Goal: Task Accomplishment & Management: Manage account settings

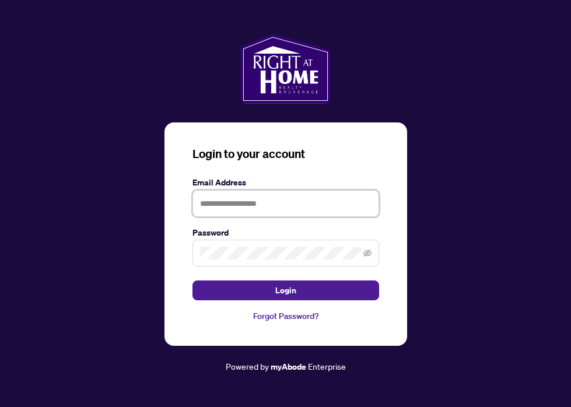
click at [318, 210] on input "text" at bounding box center [285, 203] width 186 height 27
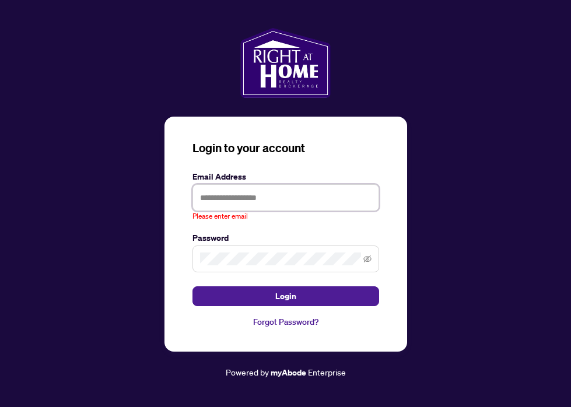
type input "**********"
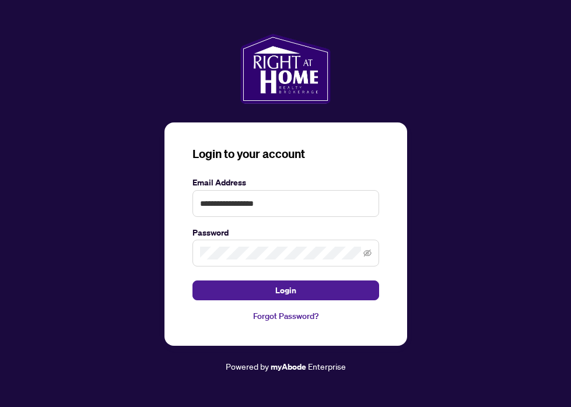
click at [368, 258] on span at bounding box center [367, 253] width 8 height 13
click at [367, 257] on icon "eye-invisible" at bounding box center [367, 253] width 8 height 8
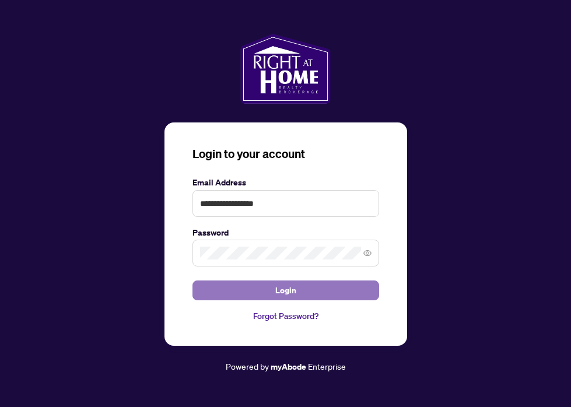
click at [353, 285] on button "Login" at bounding box center [285, 290] width 186 height 20
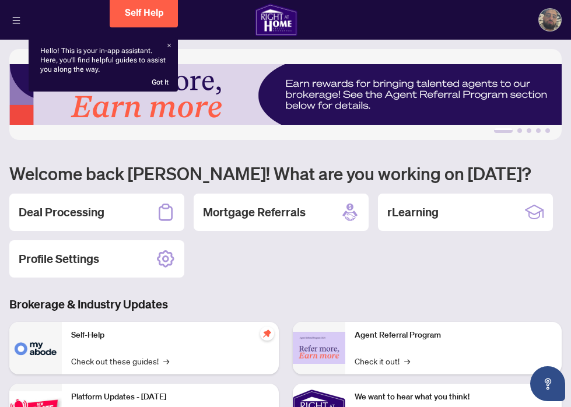
click at [21, 32] on div "[PERSON_NAME]" at bounding box center [285, 20] width 571 height 40
click at [17, 21] on icon "menu" at bounding box center [16, 20] width 8 height 8
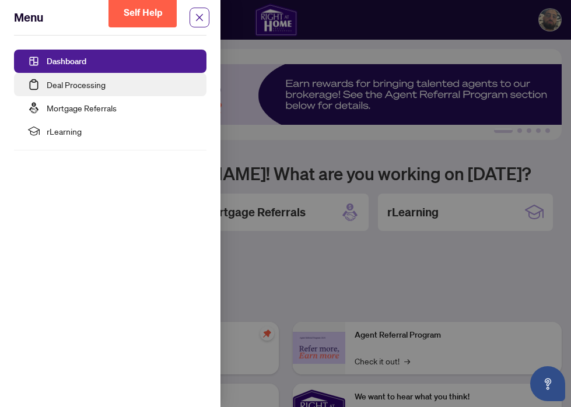
click at [105, 86] on link "Deal Processing" at bounding box center [76, 84] width 59 height 10
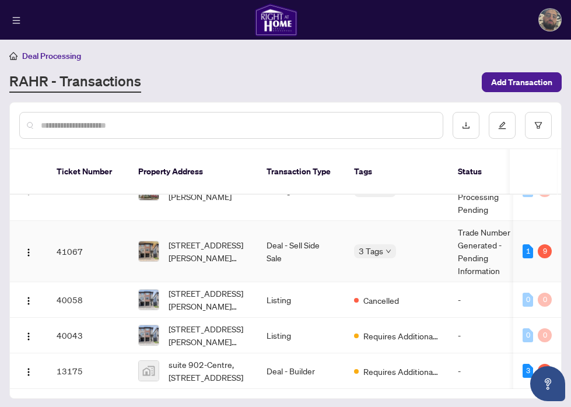
click at [258, 249] on td "Deal - Sell Side Sale" at bounding box center [300, 251] width 87 height 61
click at [483, 245] on td "Trade Number Generated - Pending Information" at bounding box center [491, 251] width 87 height 61
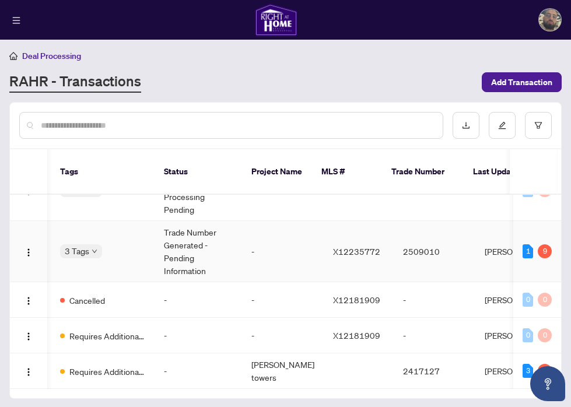
click at [480, 246] on td "[PERSON_NAME]" at bounding box center [518, 251] width 87 height 61
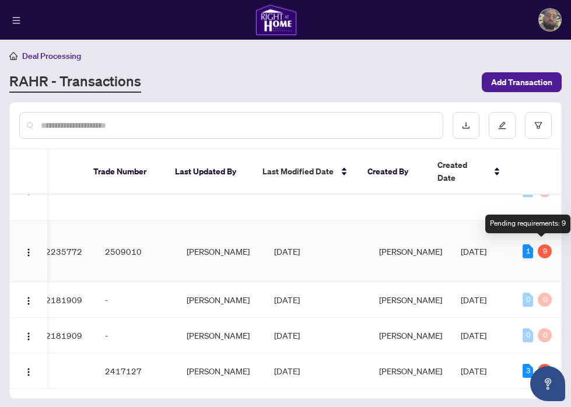
click at [540, 244] on div "9" at bounding box center [544, 251] width 14 height 14
click at [539, 246] on div "9" at bounding box center [544, 251] width 14 height 14
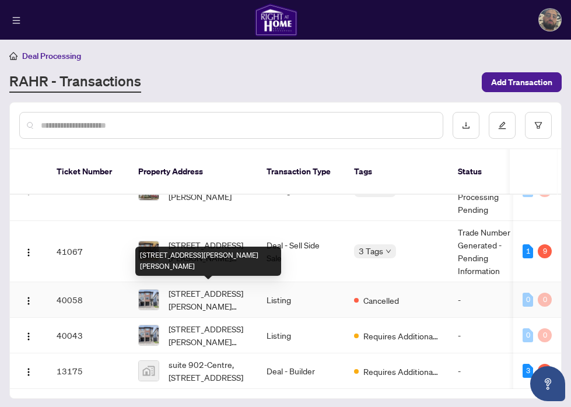
click at [220, 295] on span "[STREET_ADDRESS][PERSON_NAME][PERSON_NAME]" at bounding box center [207, 300] width 79 height 26
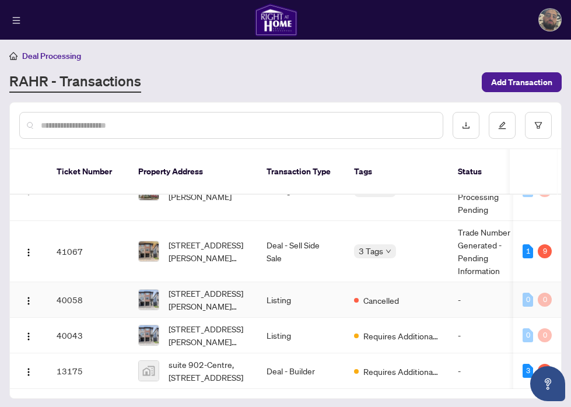
click at [66, 289] on td "40058" at bounding box center [88, 300] width 82 height 36
click at [26, 296] on img "button" at bounding box center [28, 300] width 9 height 9
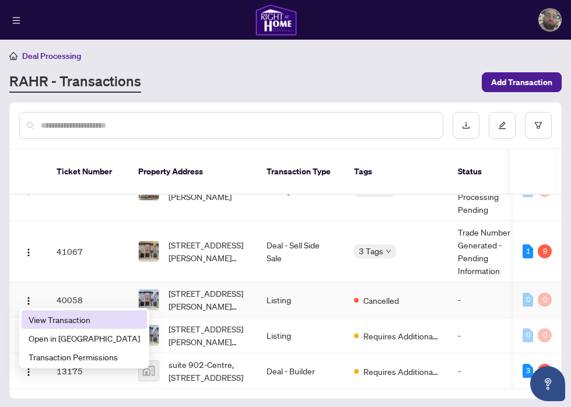
click at [40, 318] on span "View Transaction" at bounding box center [84, 319] width 111 height 13
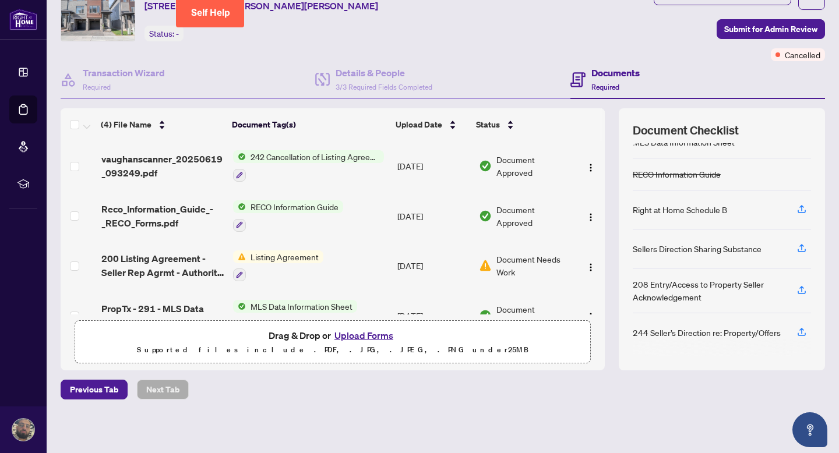
scroll to position [28, 0]
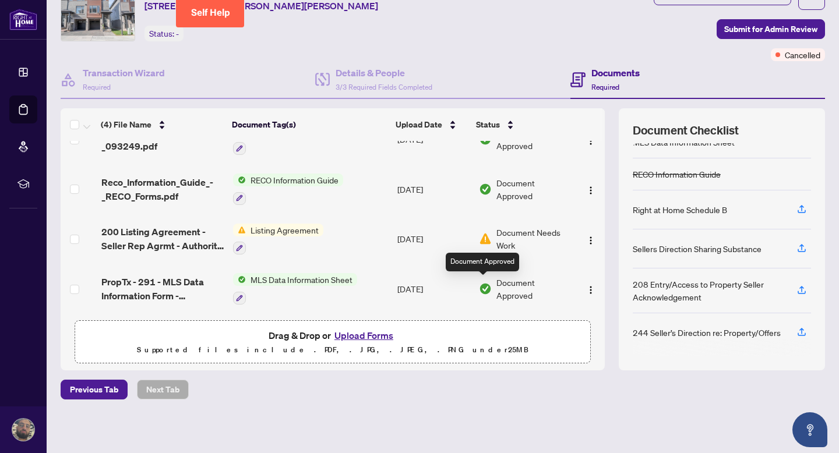
click at [487, 283] on img at bounding box center [485, 289] width 13 height 13
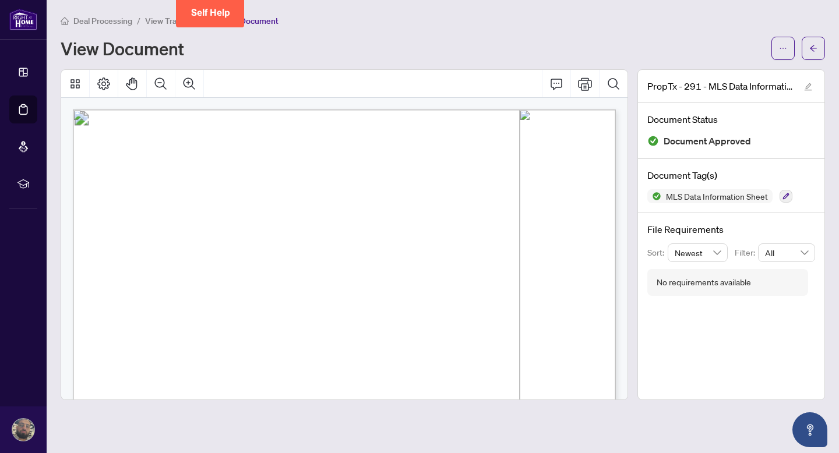
click at [110, 17] on span "Deal Processing" at bounding box center [102, 21] width 59 height 10
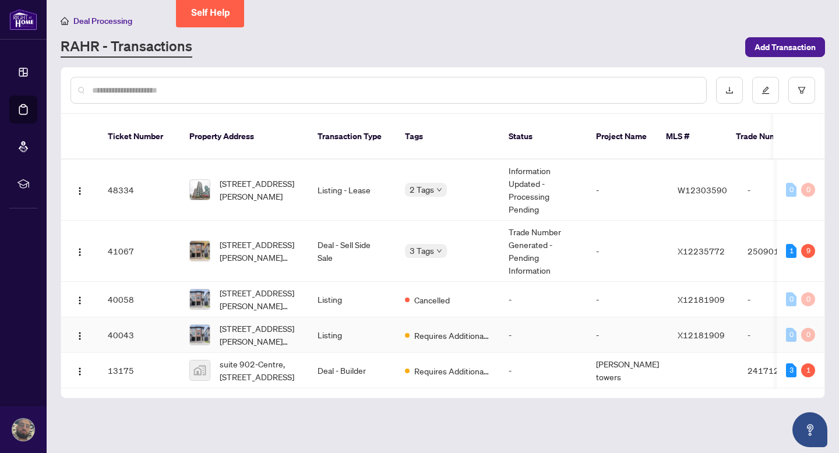
click at [377, 331] on td "Listing" at bounding box center [351, 336] width 87 height 36
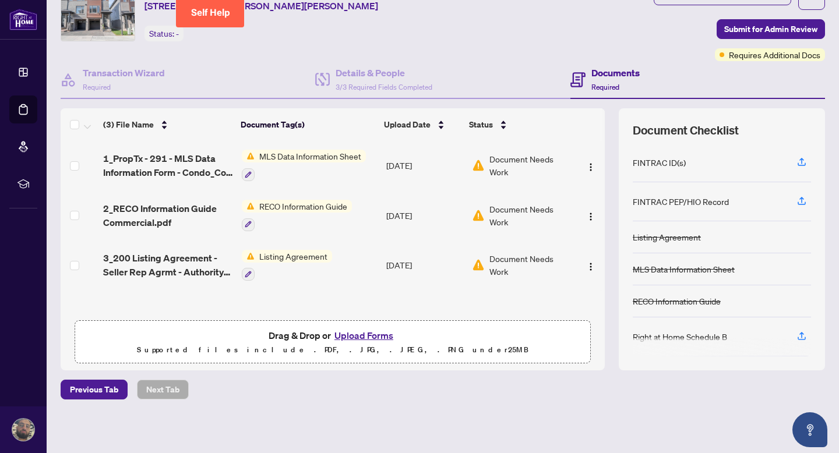
scroll to position [1, 0]
click at [247, 177] on button "button" at bounding box center [248, 174] width 13 height 13
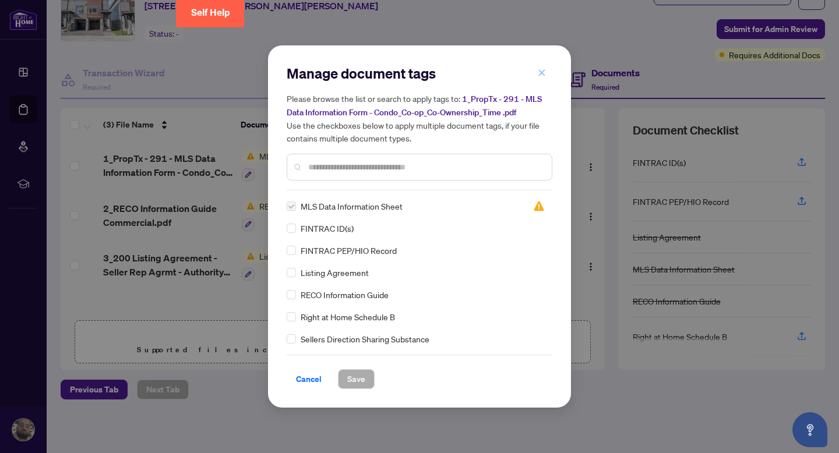
click at [539, 78] on span "button" at bounding box center [542, 73] width 8 height 19
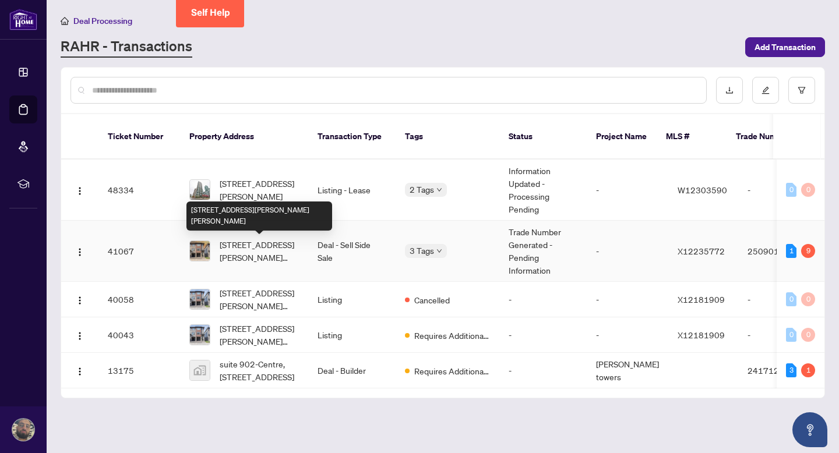
click at [259, 249] on span "[STREET_ADDRESS][PERSON_NAME][PERSON_NAME]" at bounding box center [259, 251] width 79 height 26
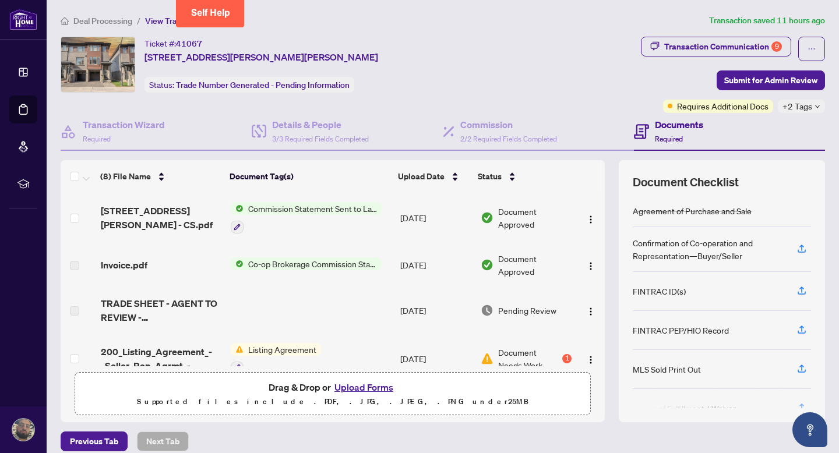
click at [272, 206] on span "Commission Statement Sent to Lawyer" at bounding box center [313, 208] width 138 height 13
click at [244, 318] on td at bounding box center [311, 310] width 170 height 47
click at [483, 219] on img at bounding box center [487, 218] width 13 height 13
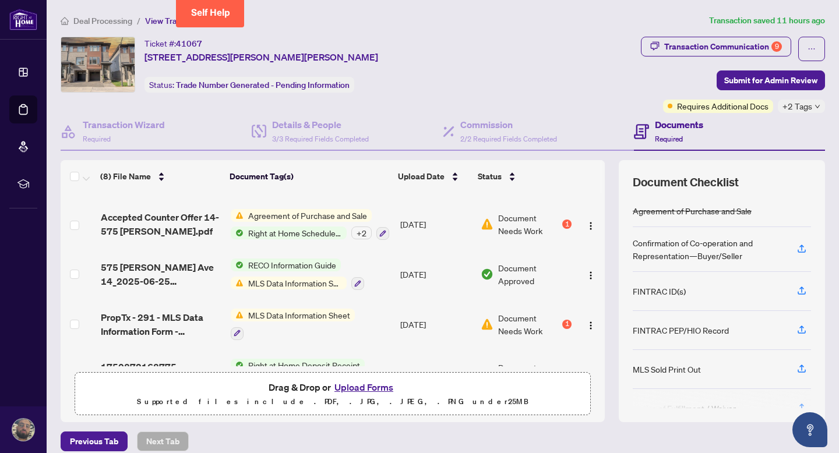
scroll to position [196, 0]
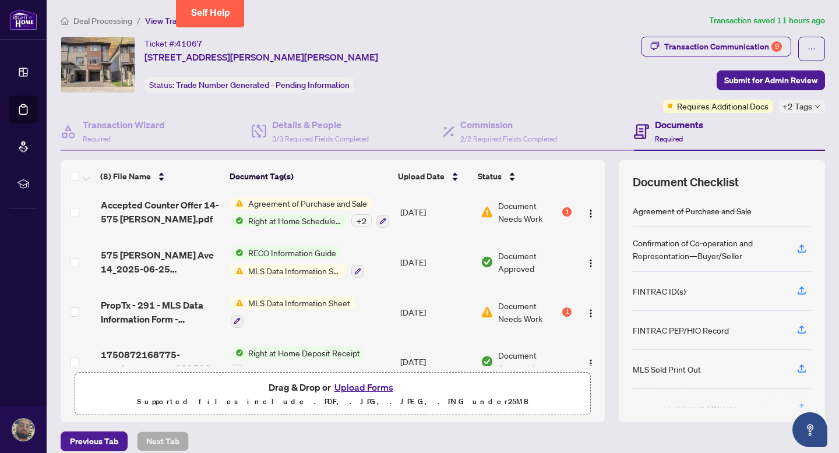
click at [291, 252] on span "RECO Information Guide" at bounding box center [292, 253] width 97 height 13
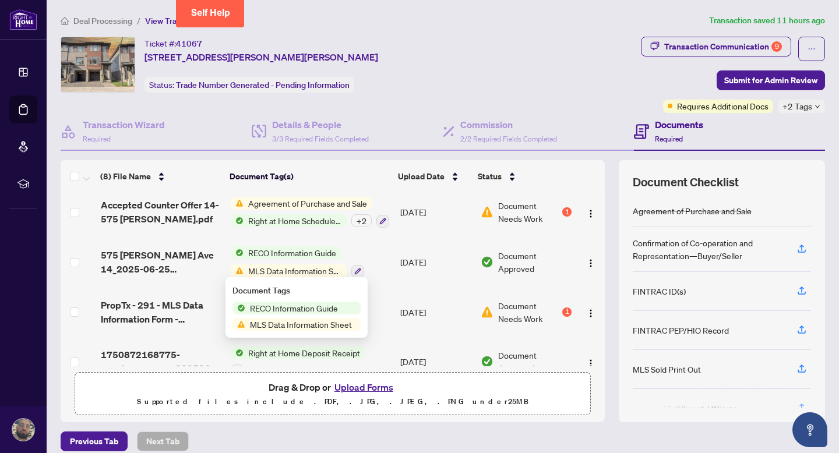
click at [305, 323] on span "MLS Data Information Sheet" at bounding box center [300, 324] width 111 height 13
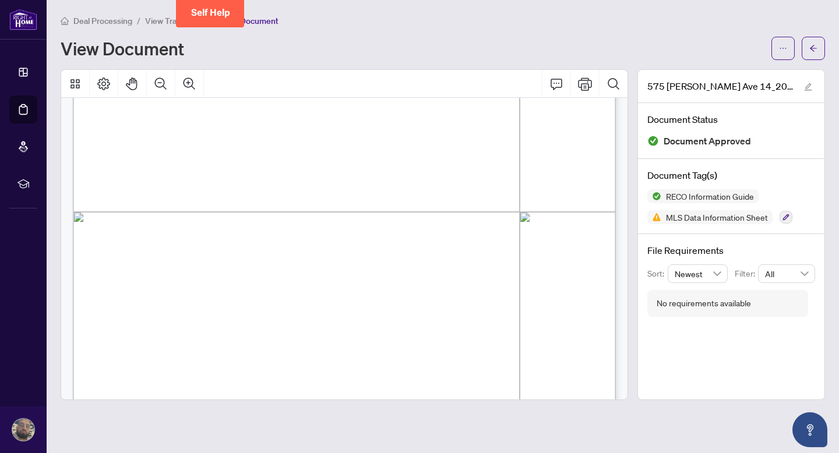
scroll to position [16914, 0]
click at [246, 244] on span "[PERSON_NAME]" at bounding box center [204, 246] width 84 height 17
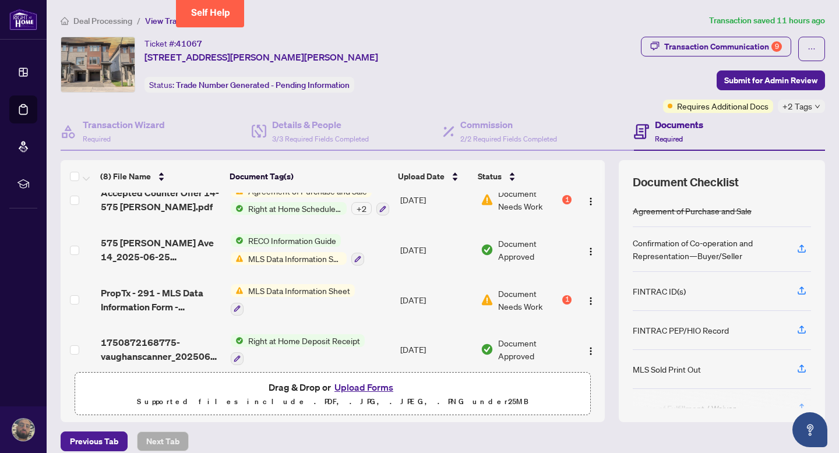
scroll to position [218, 0]
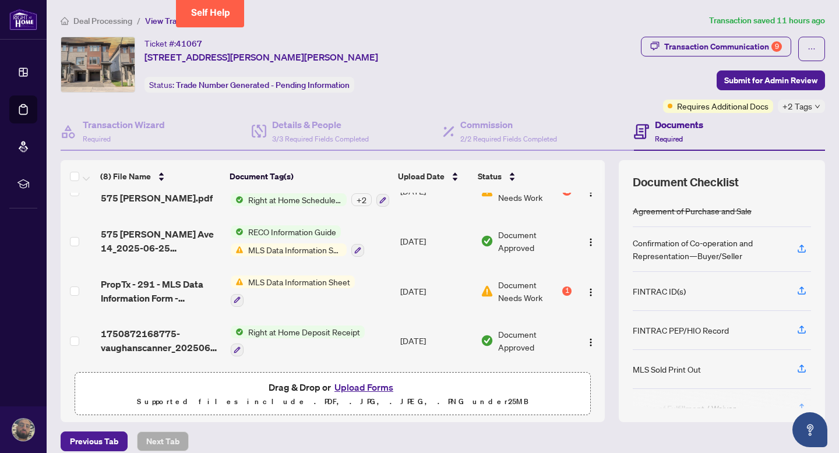
click at [296, 279] on span "MLS Data Information Sheet" at bounding box center [299, 282] width 111 height 13
click at [298, 336] on span "MLS Data Information Sheet" at bounding box center [295, 336] width 111 height 13
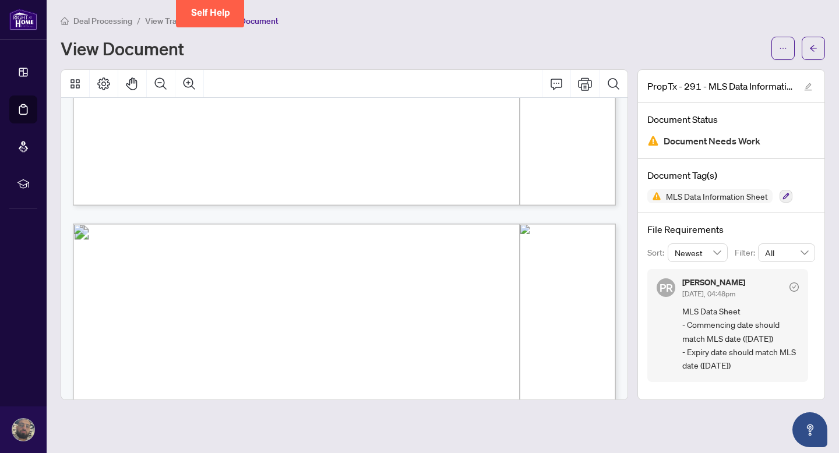
scroll to position [2049, 0]
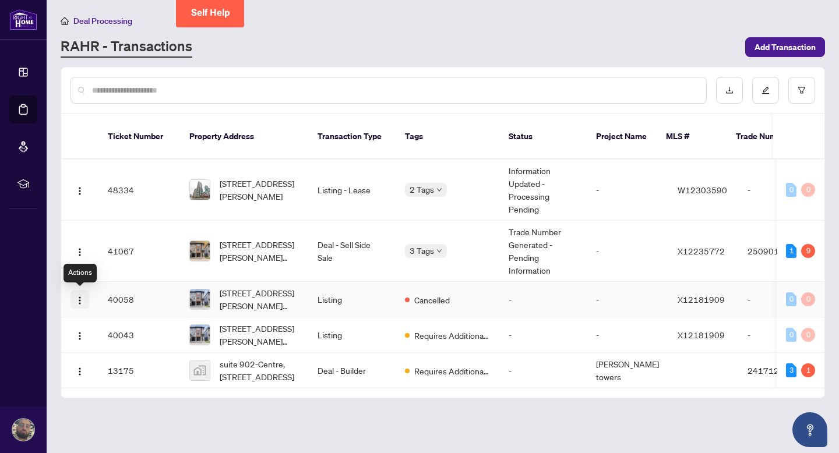
click at [80, 302] on img "button" at bounding box center [79, 300] width 9 height 9
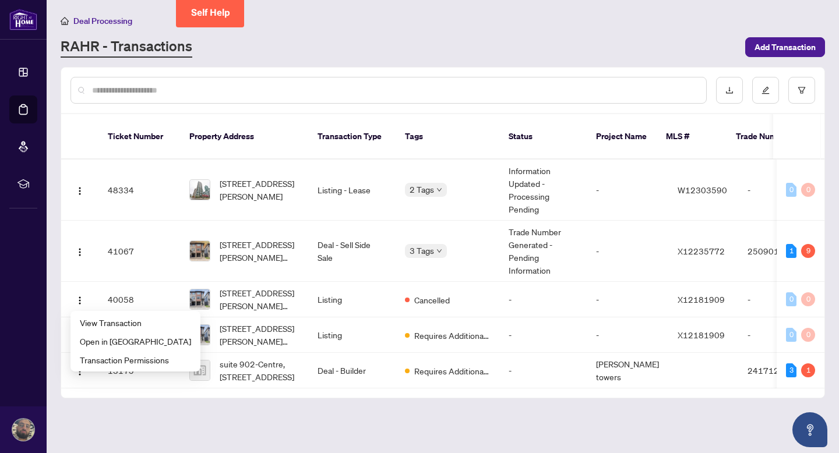
click at [199, 406] on main "Deal Processing [PERSON_NAME] - Transactions Add Transaction Ticket Number Prop…" at bounding box center [443, 226] width 793 height 453
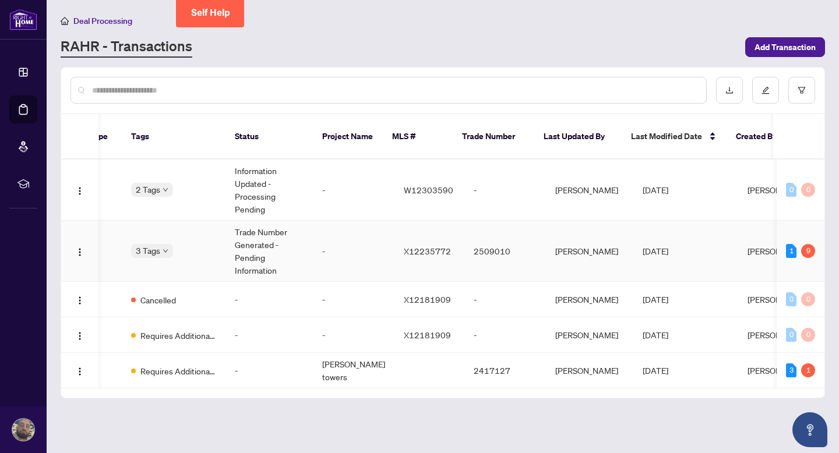
scroll to position [0, 279]
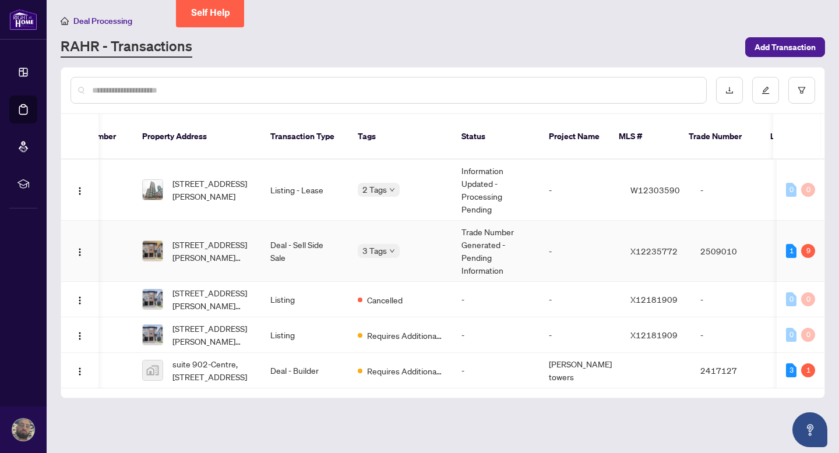
click at [396, 240] on td "3 Tags" at bounding box center [400, 251] width 104 height 61
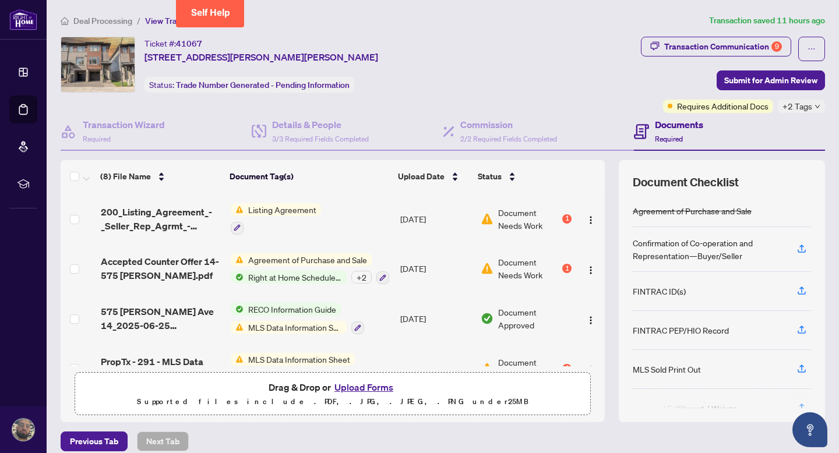
click at [280, 276] on span "Right at Home Schedule B" at bounding box center [295, 277] width 103 height 13
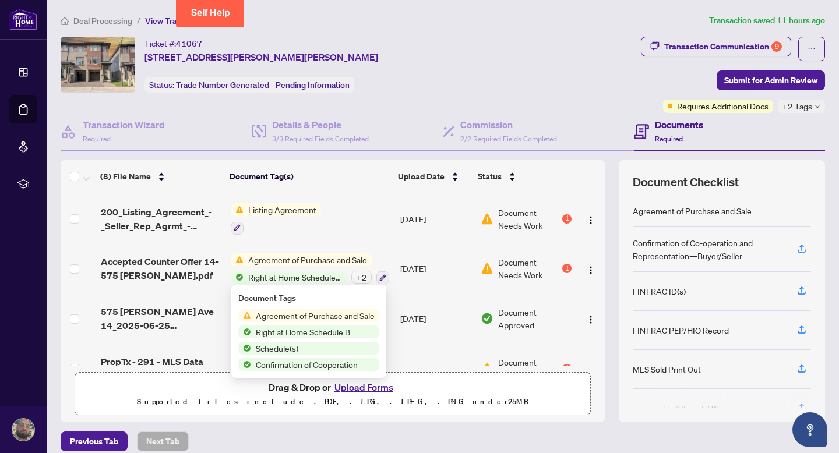
click at [336, 316] on span "Agreement of Purchase and Sale" at bounding box center [315, 315] width 128 height 13
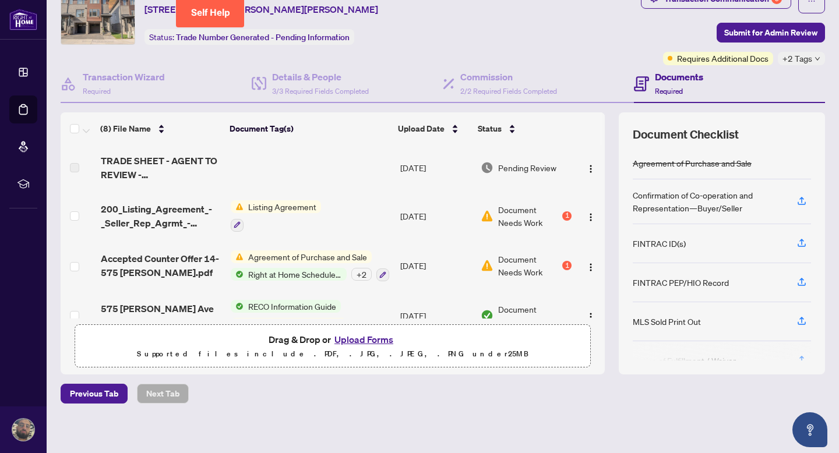
scroll to position [97, 0]
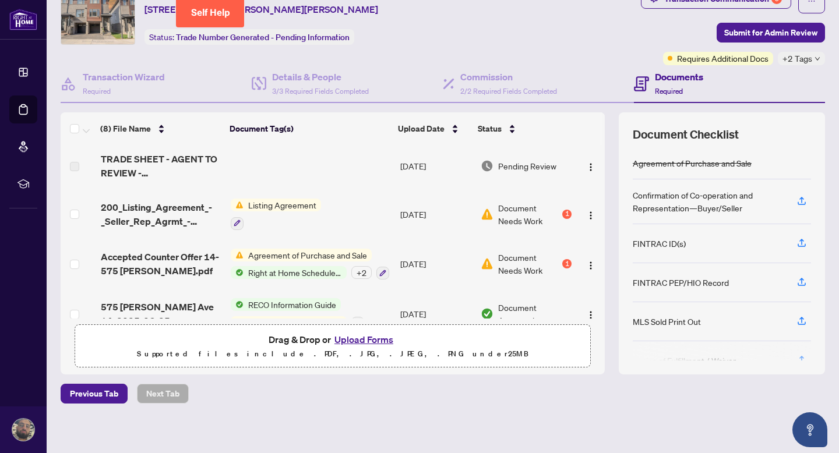
click at [297, 251] on span "Agreement of Purchase and Sale" at bounding box center [308, 255] width 128 height 13
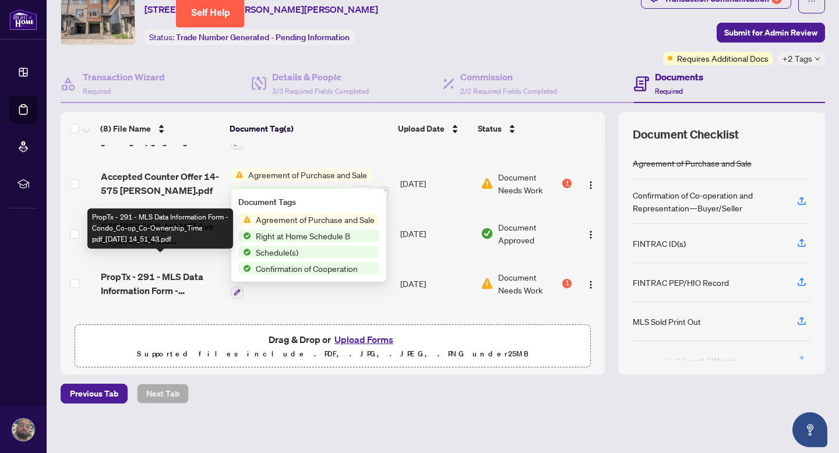
scroll to position [218, 0]
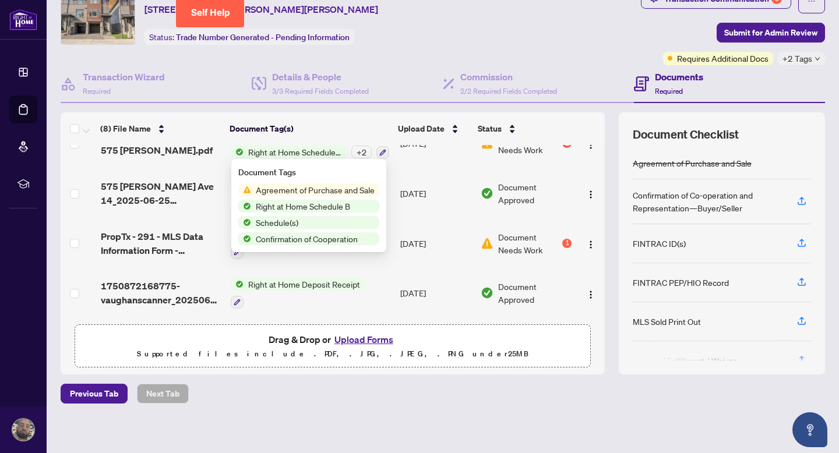
click at [507, 242] on span "Document Needs Work" at bounding box center [529, 244] width 62 height 26
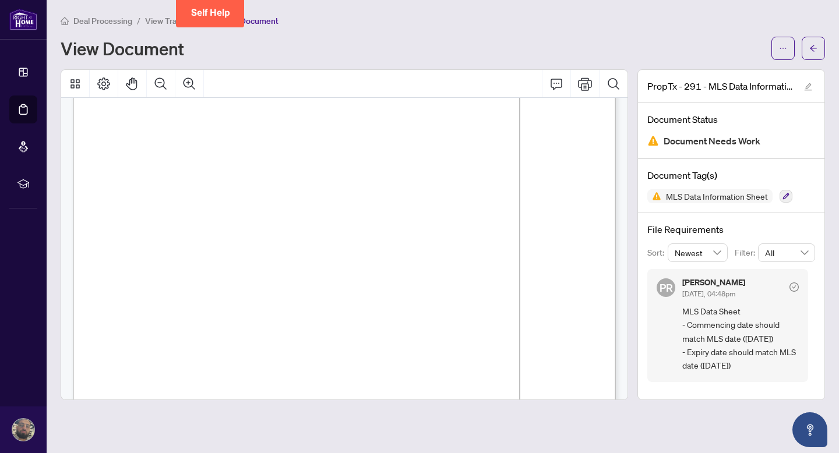
scroll to position [142, 0]
click at [110, 85] on icon "Page Layout" at bounding box center [104, 84] width 14 height 14
click at [570, 333] on span "MLS Data Sheet - Commencing date should match MLS date ([DATE]) - Expiry date s…" at bounding box center [740, 339] width 117 height 68
click at [570, 285] on icon "check-circle" at bounding box center [794, 287] width 9 height 9
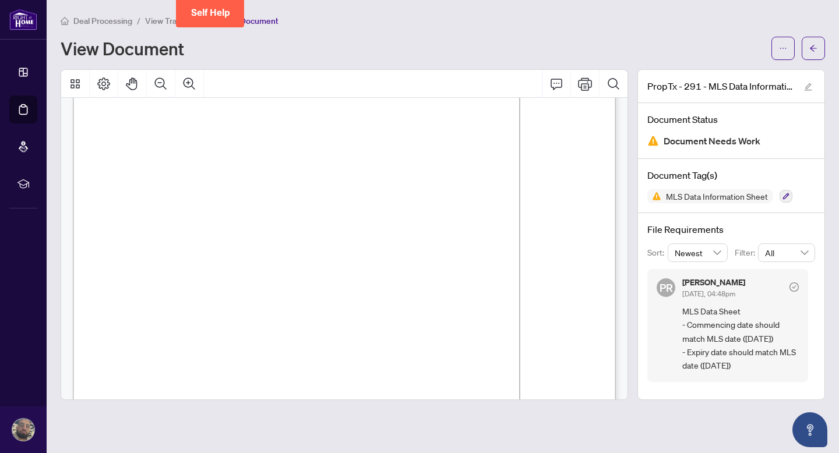
click at [570, 286] on icon "check-circle" at bounding box center [794, 287] width 9 height 9
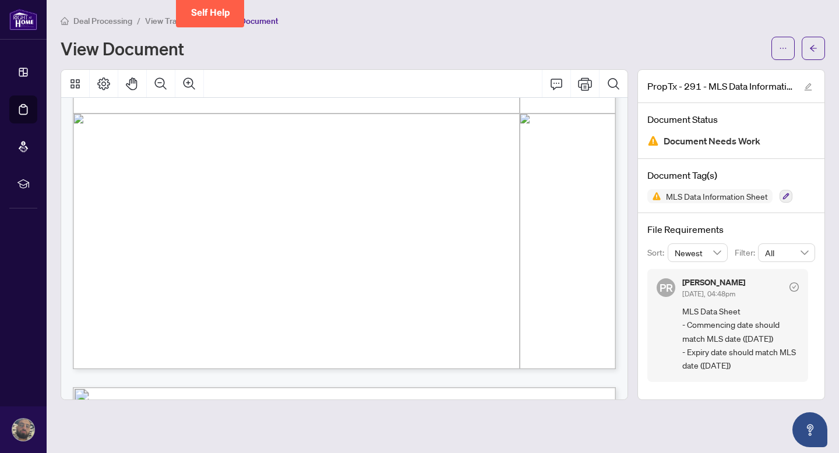
scroll to position [445, 0]
click at [487, 217] on span "05" at bounding box center [483, 218] width 6 height 9
click at [485, 217] on span "05" at bounding box center [483, 218] width 6 height 9
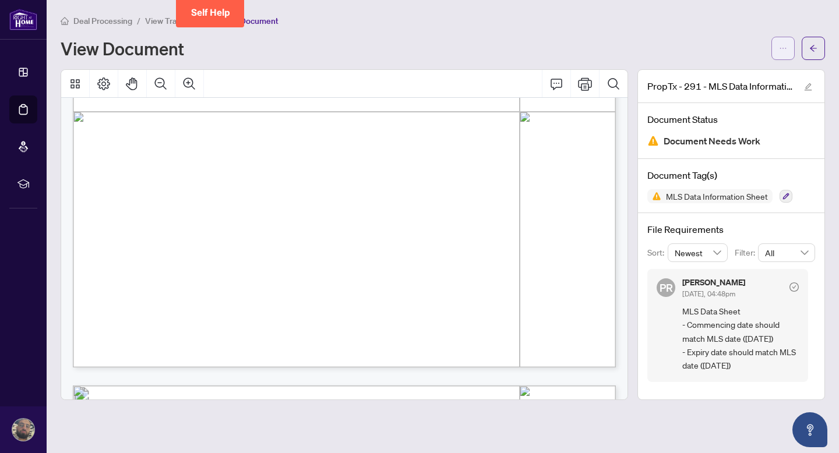
click at [570, 45] on button "button" at bounding box center [783, 48] width 23 height 23
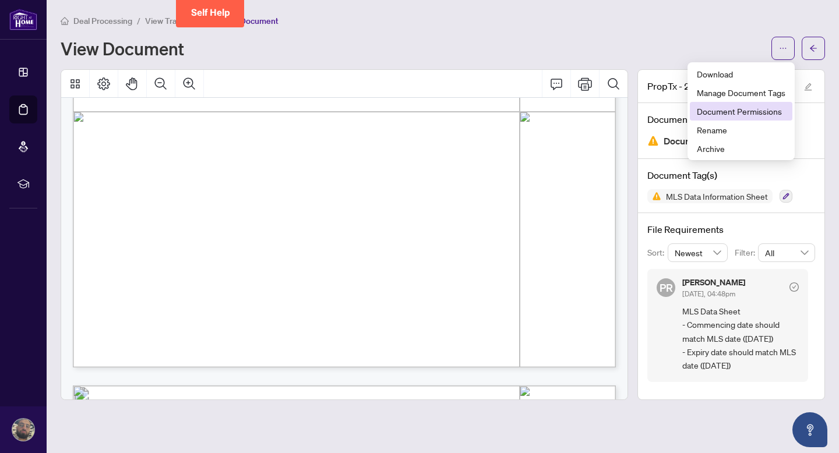
click at [570, 108] on span "Document Permissions" at bounding box center [741, 111] width 89 height 13
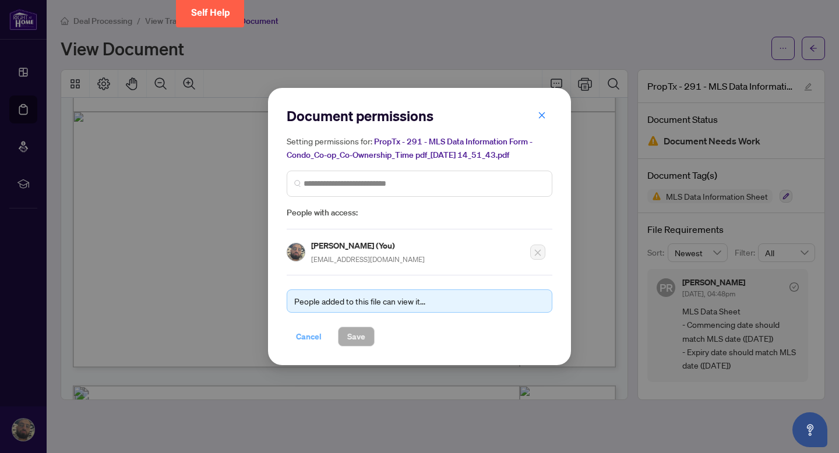
click at [305, 333] on span "Cancel" at bounding box center [309, 337] width 26 height 19
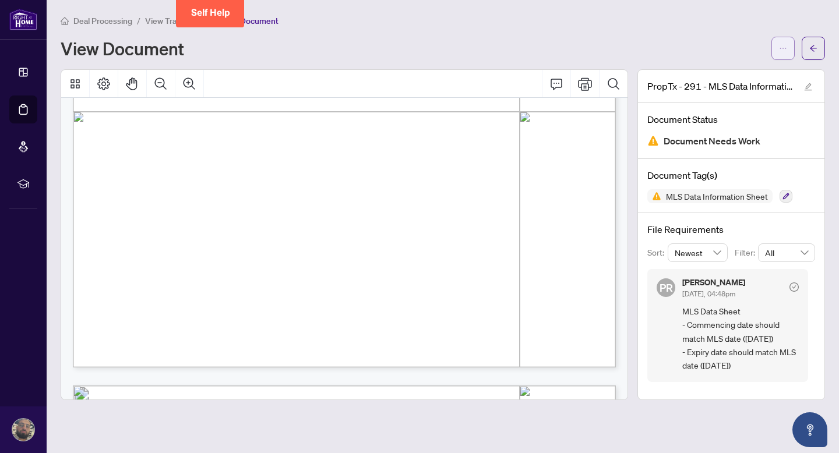
click at [570, 49] on icon "ellipsis" at bounding box center [783, 48] width 8 height 8
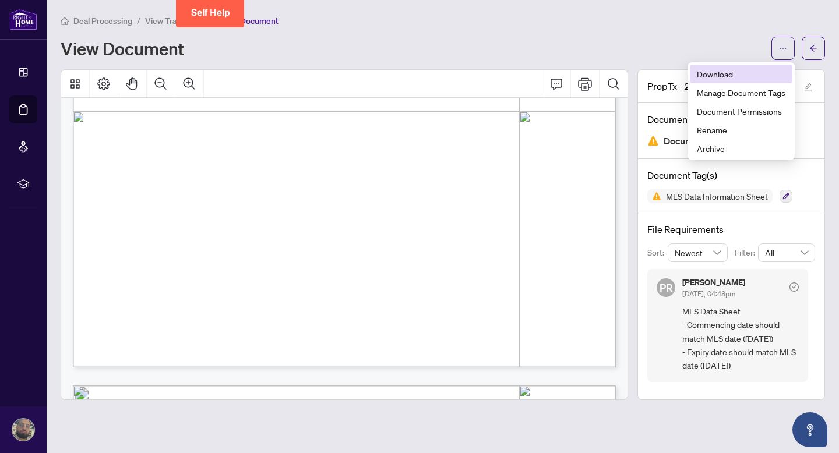
click at [570, 75] on span "Download" at bounding box center [741, 74] width 89 height 13
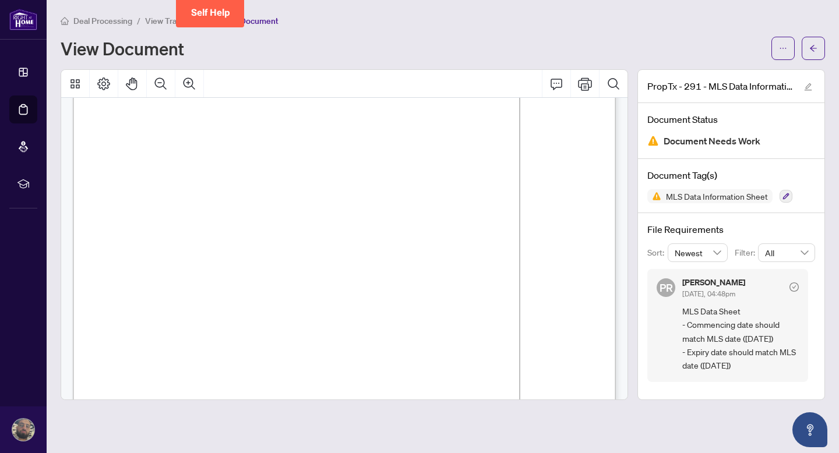
scroll to position [0, 0]
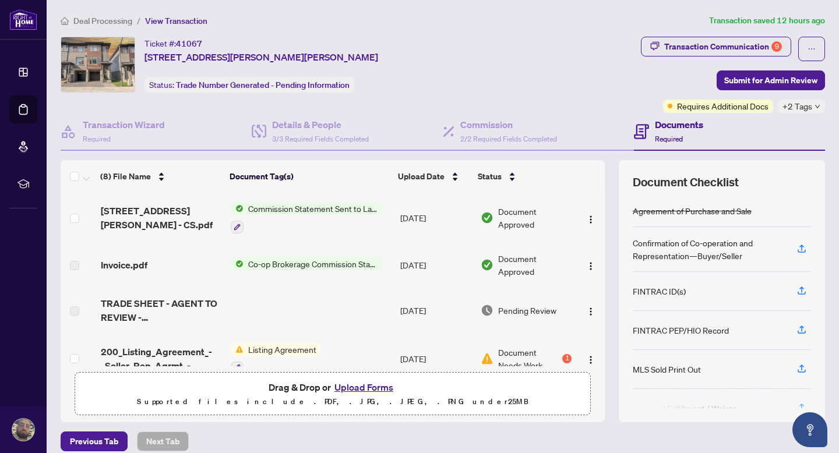
click at [85, 19] on span "Deal Processing" at bounding box center [102, 21] width 59 height 10
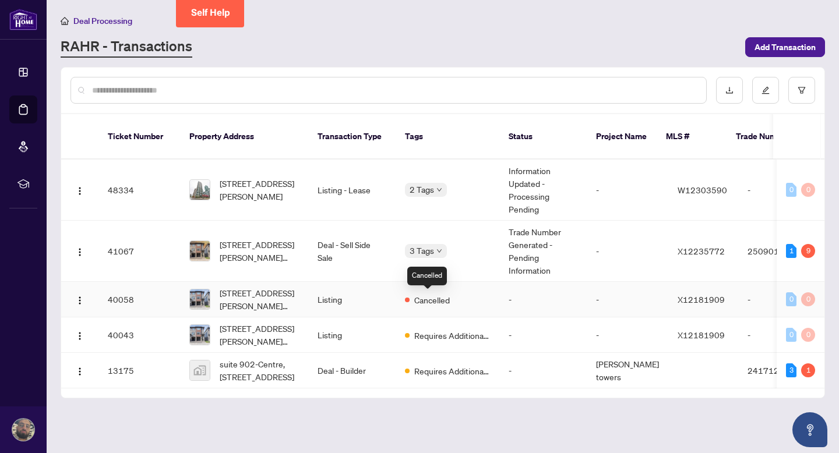
click at [447, 300] on span "Cancelled" at bounding box center [432, 300] width 36 height 13
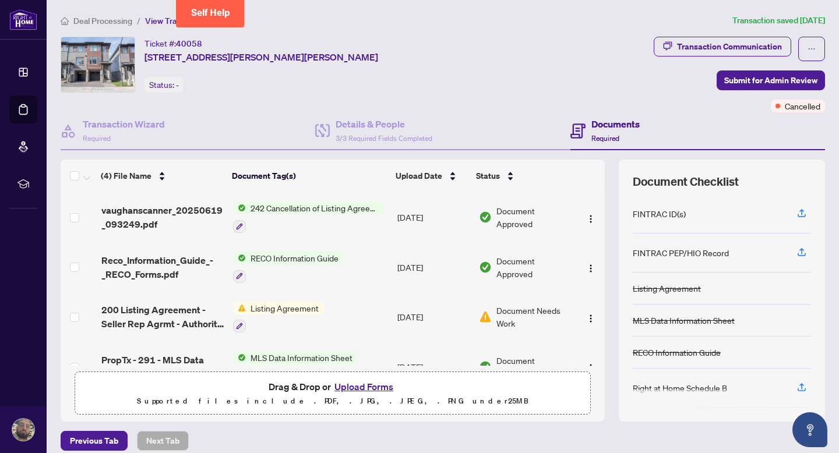
scroll to position [28, 0]
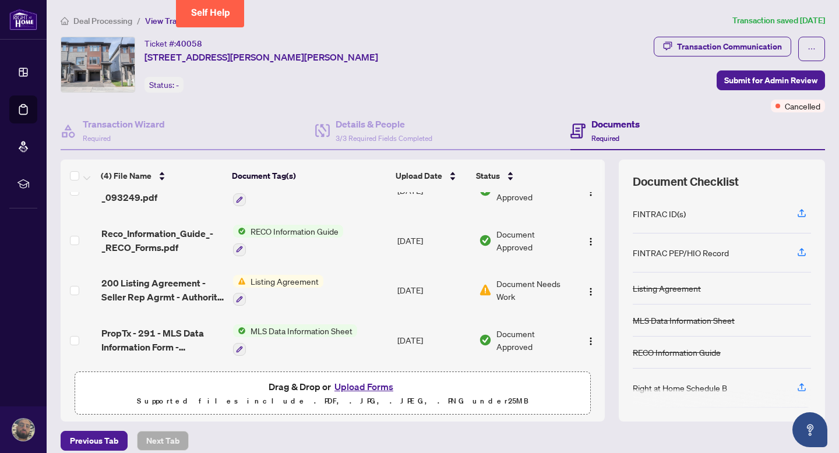
click at [276, 281] on span "Listing Agreement" at bounding box center [285, 281] width 78 height 13
click at [263, 335] on span "Listing Agreement" at bounding box center [265, 335] width 78 height 13
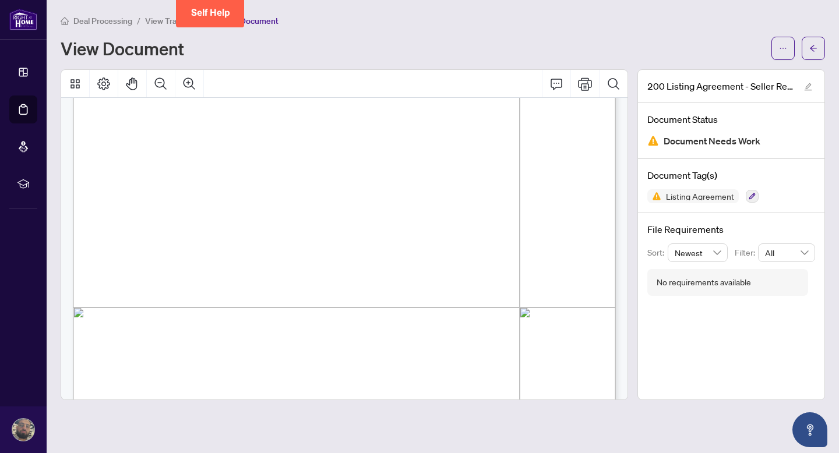
scroll to position [244, 0]
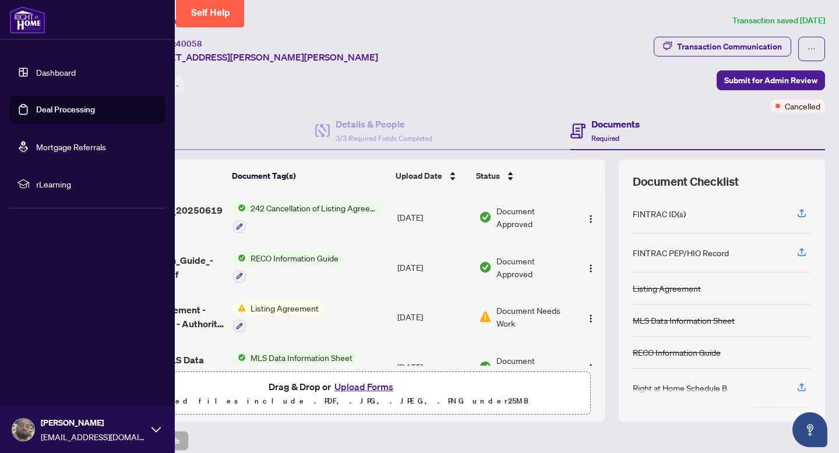
click at [66, 71] on link "Dashboard" at bounding box center [56, 72] width 40 height 10
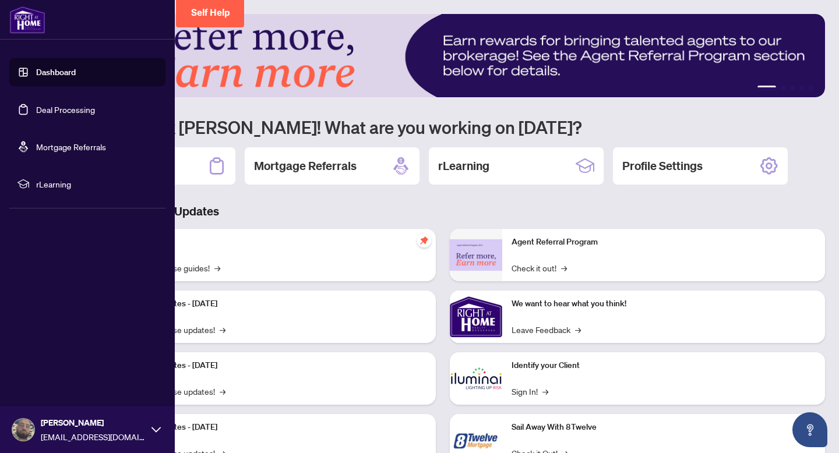
click at [39, 107] on link "Deal Processing" at bounding box center [65, 109] width 59 height 10
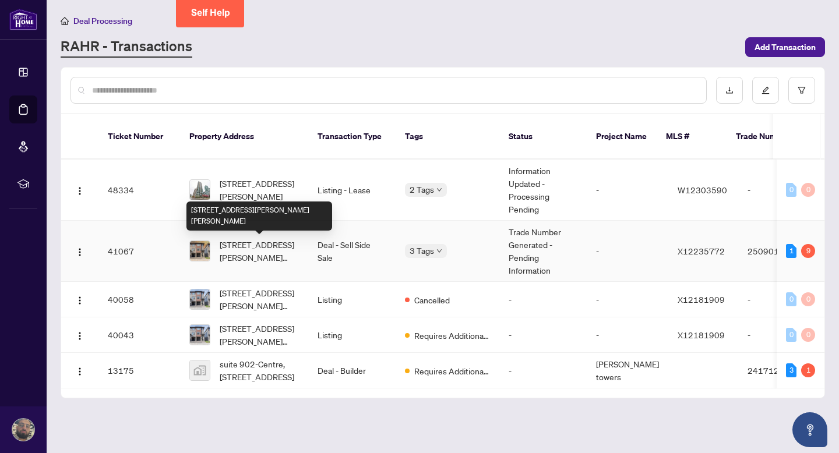
click at [263, 248] on span "[STREET_ADDRESS][PERSON_NAME][PERSON_NAME]" at bounding box center [259, 251] width 79 height 26
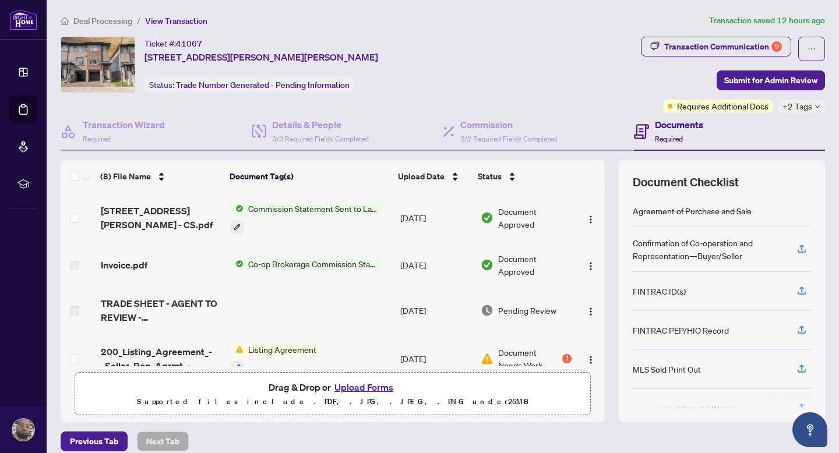
click at [279, 348] on span "Listing Agreement" at bounding box center [283, 349] width 78 height 13
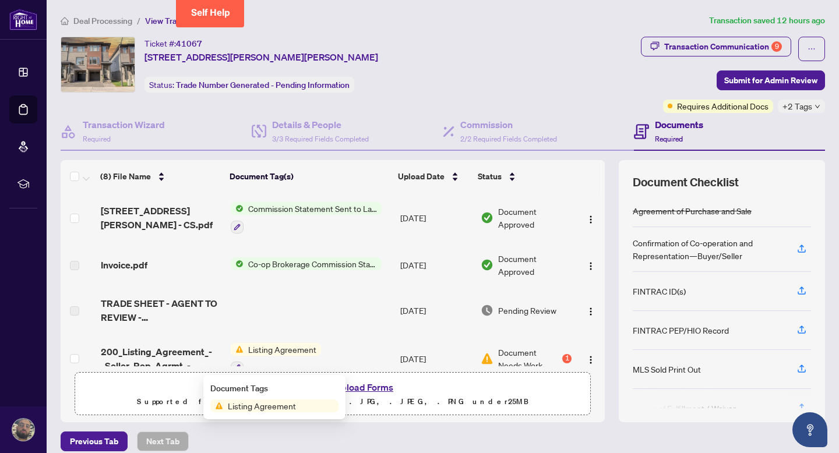
click at [270, 403] on span "Listing Agreement" at bounding box center [262, 406] width 78 height 13
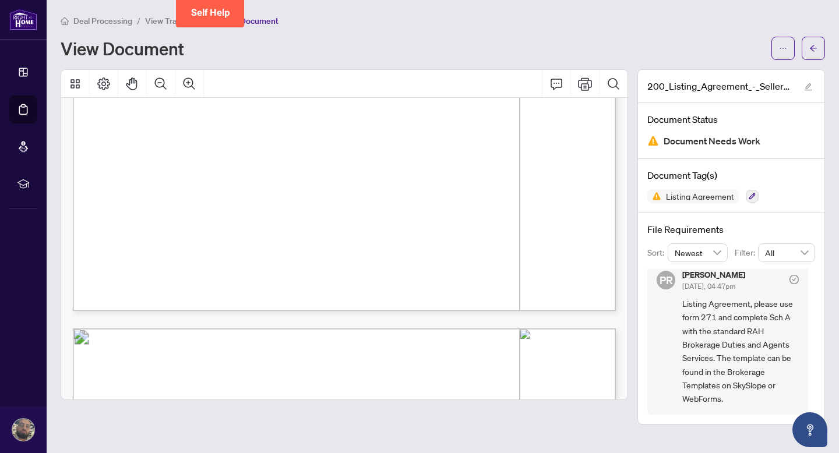
scroll to position [1226, 0]
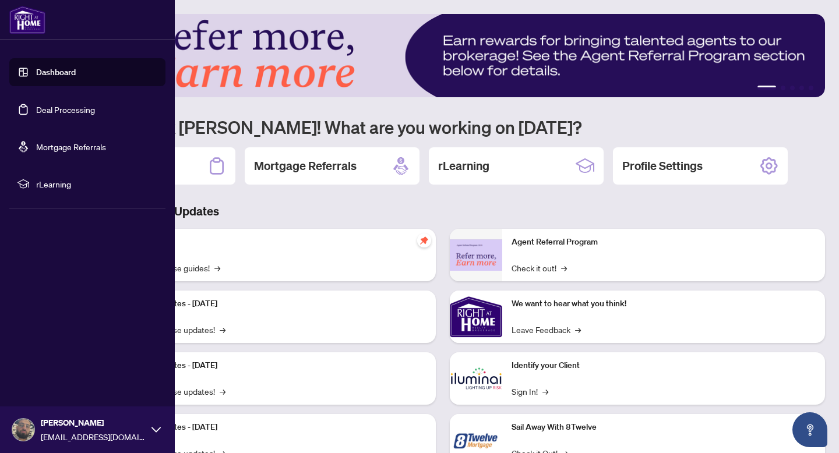
click at [79, 126] on ul "Dashboard Deal Processing Mortgage Referrals rLearning" at bounding box center [87, 128] width 156 height 140
click at [66, 115] on link "Deal Processing" at bounding box center [65, 109] width 59 height 10
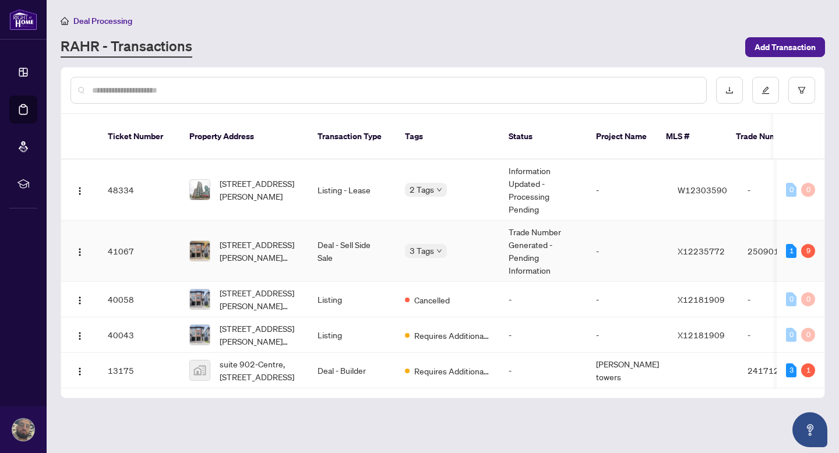
click at [308, 241] on td "Deal - Sell Side Sale" at bounding box center [351, 251] width 87 height 61
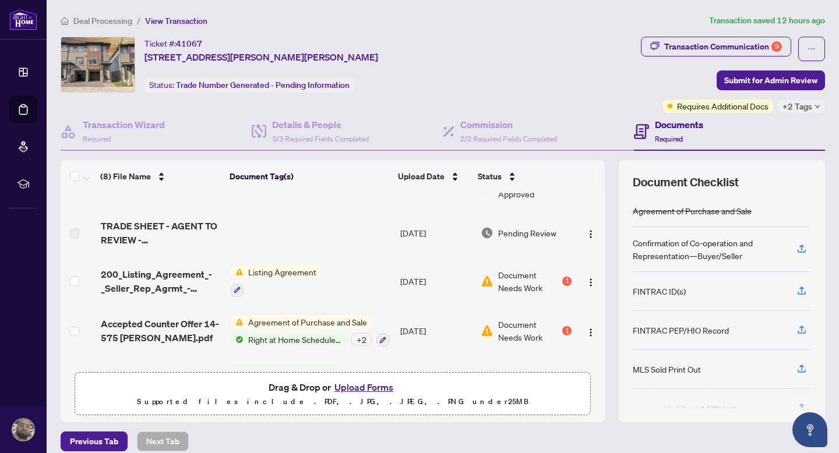
scroll to position [79, 0]
click at [586, 283] on img "button" at bounding box center [590, 281] width 9 height 9
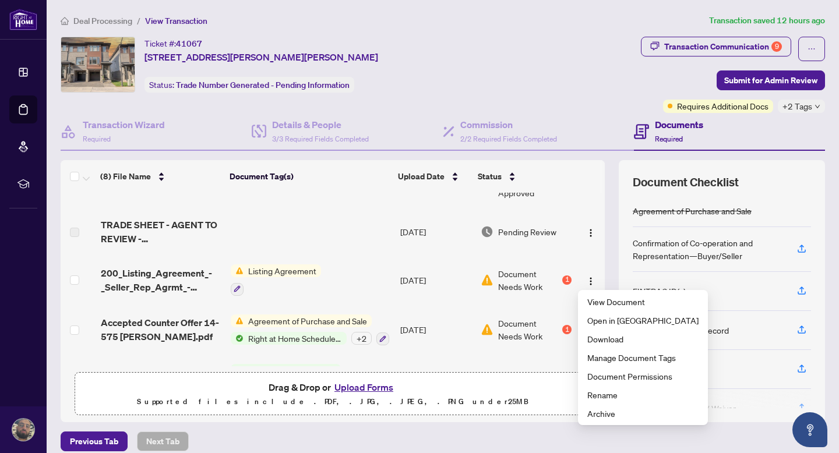
click at [94, 272] on td at bounding box center [79, 280] width 36 height 50
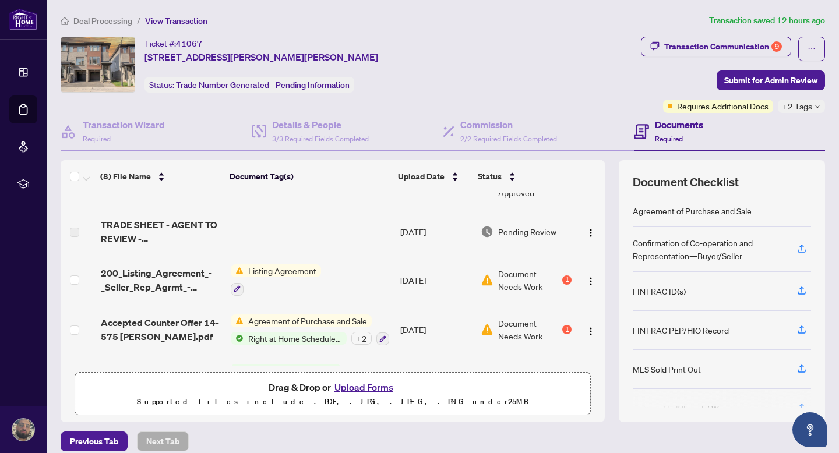
click at [66, 277] on td at bounding box center [79, 280] width 36 height 50
click at [79, 280] on td at bounding box center [79, 280] width 36 height 50
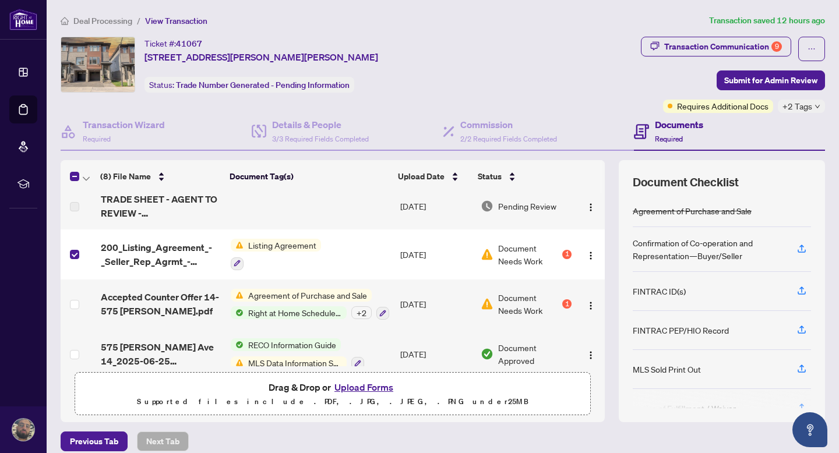
scroll to position [110, 0]
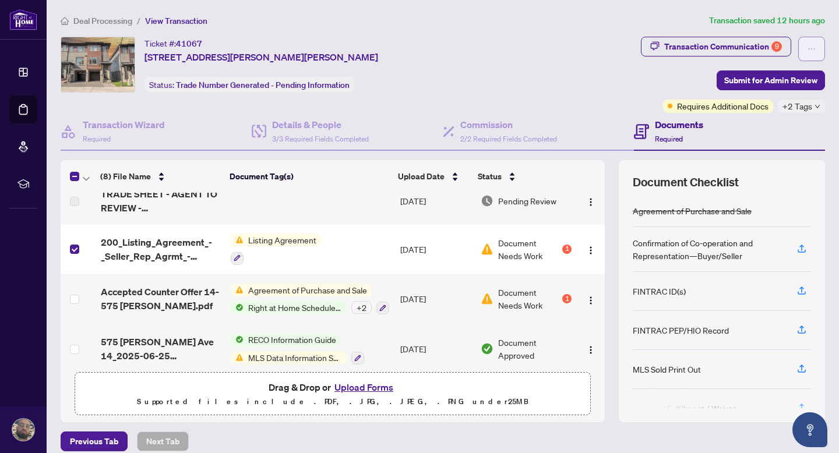
click at [807, 48] on button "button" at bounding box center [811, 49] width 27 height 24
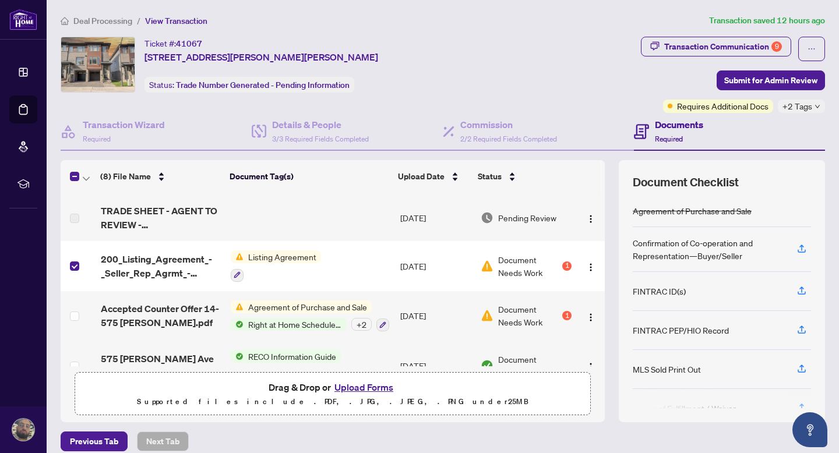
scroll to position [97, 0]
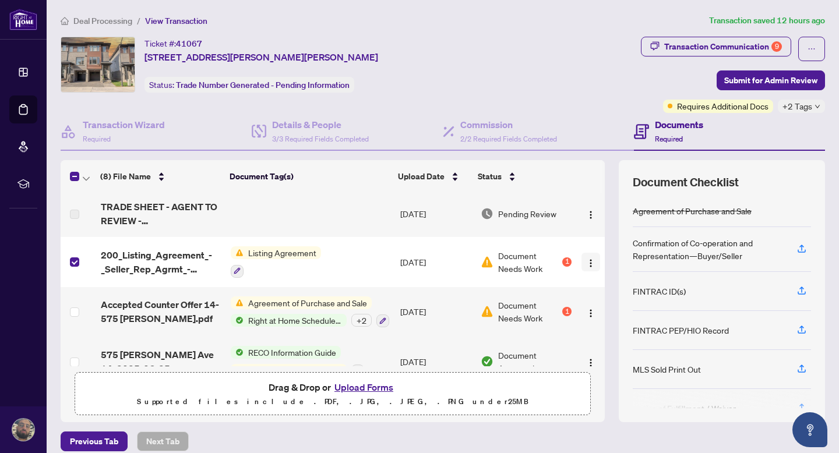
click at [582, 263] on button "button" at bounding box center [591, 262] width 19 height 19
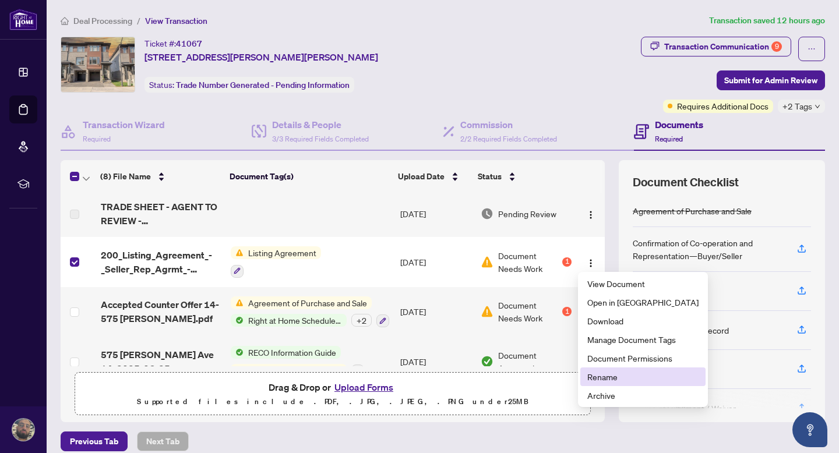
click at [608, 383] on li "Rename" at bounding box center [642, 377] width 125 height 19
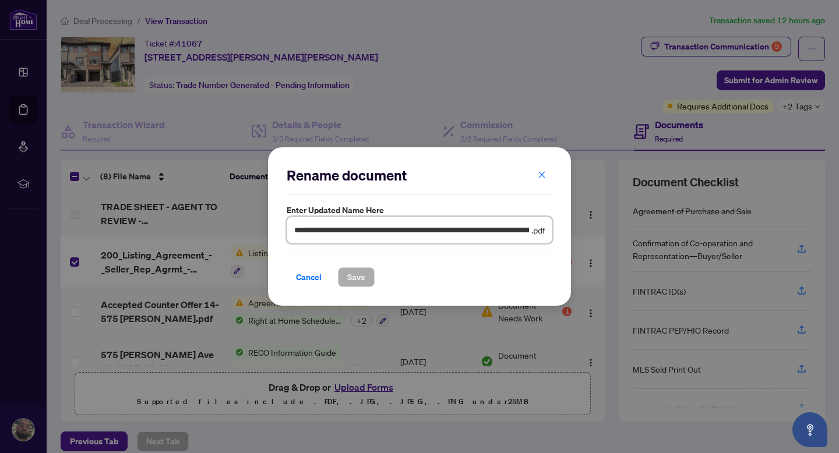
click at [360, 228] on input "**********" at bounding box center [411, 230] width 235 height 13
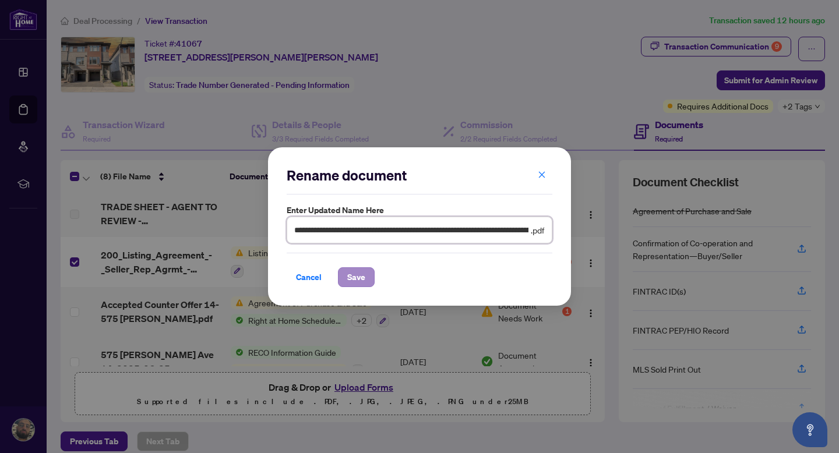
type input "**********"
click at [347, 276] on span "Save" at bounding box center [356, 277] width 18 height 19
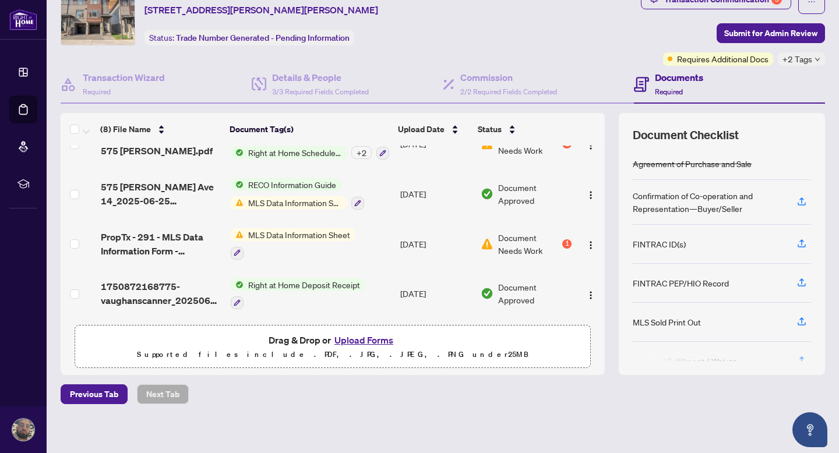
scroll to position [52, 0]
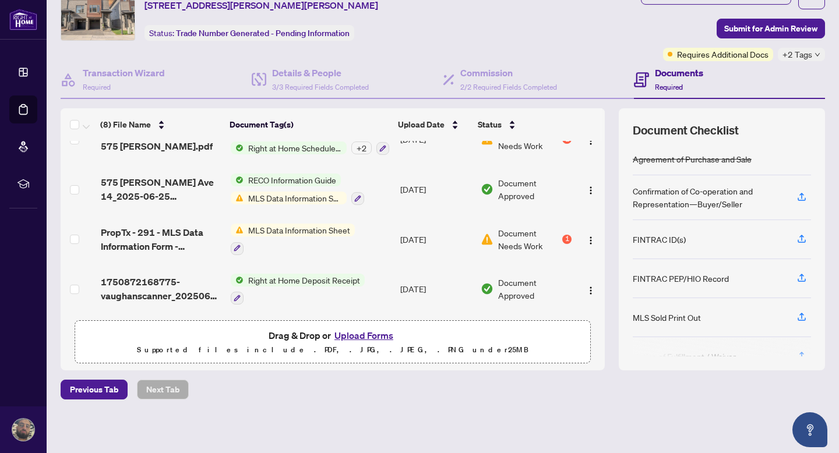
click at [284, 232] on span "MLS Data Information Sheet" at bounding box center [299, 230] width 111 height 13
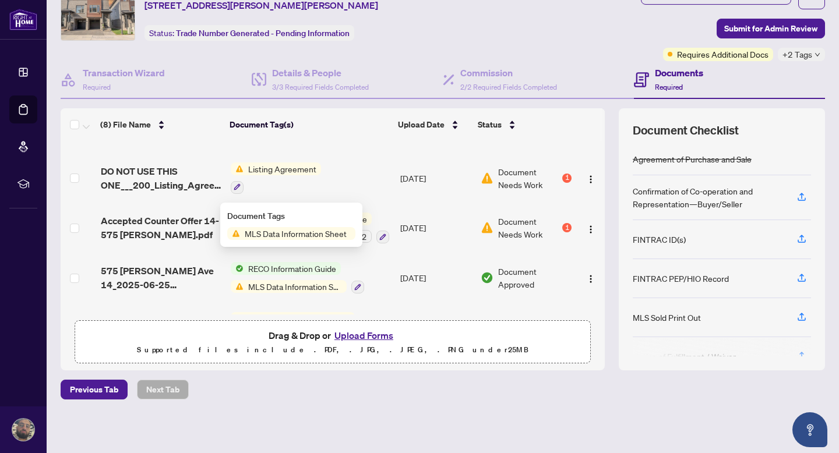
scroll to position [217, 0]
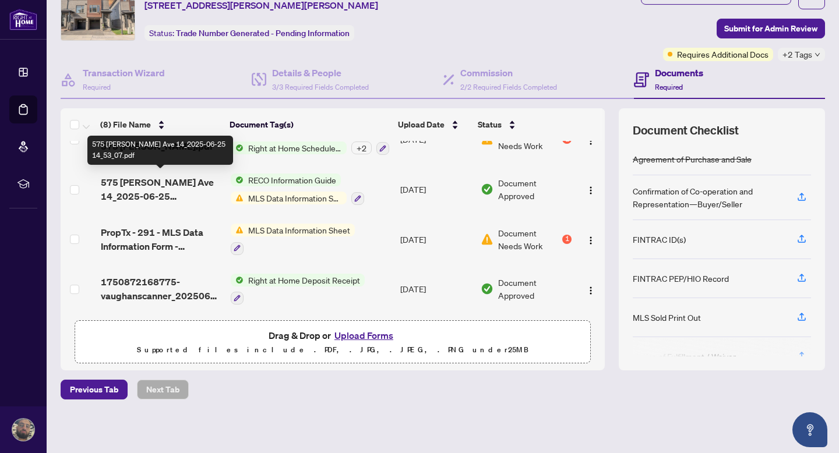
click at [161, 185] on span "575 [PERSON_NAME] Ave 14_2025-06-25 14_53_07.pdf" at bounding box center [161, 189] width 121 height 28
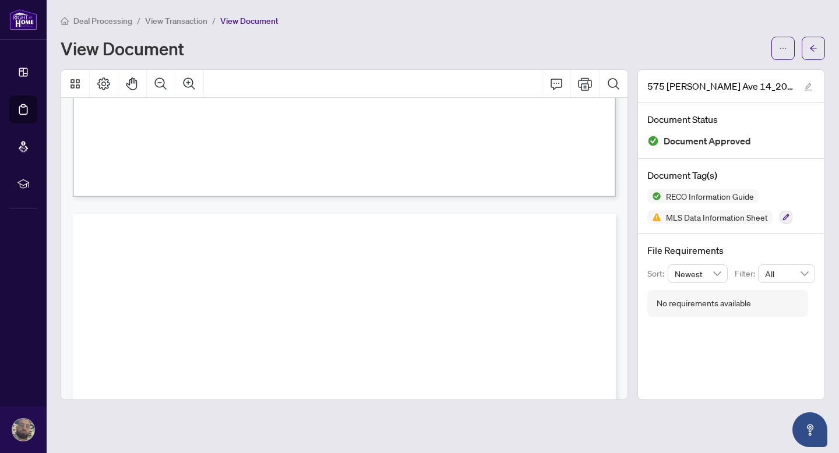
scroll to position [2779, 0]
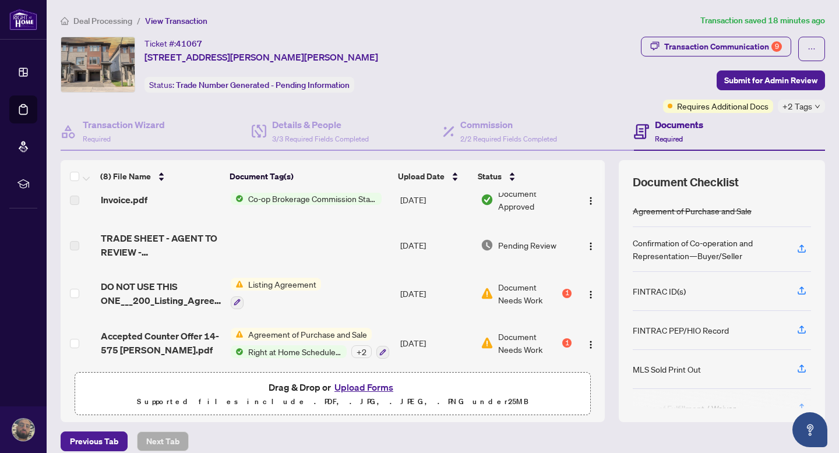
scroll to position [76, 0]
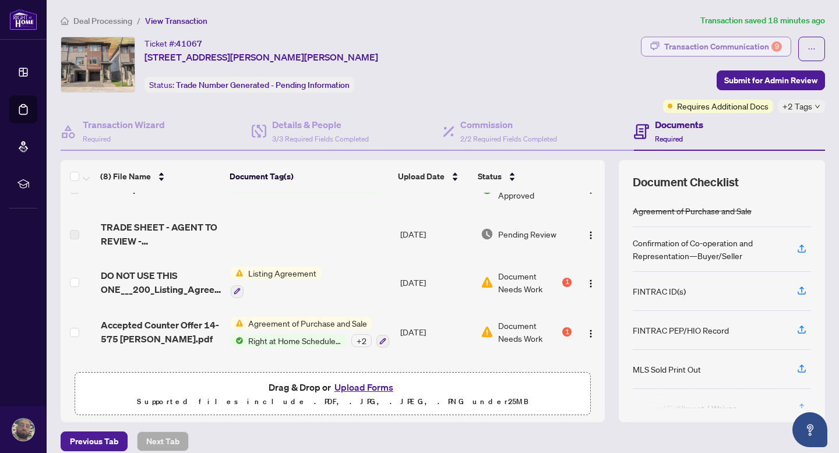
click at [695, 40] on div "Transaction Communication 9" at bounding box center [723, 46] width 118 height 19
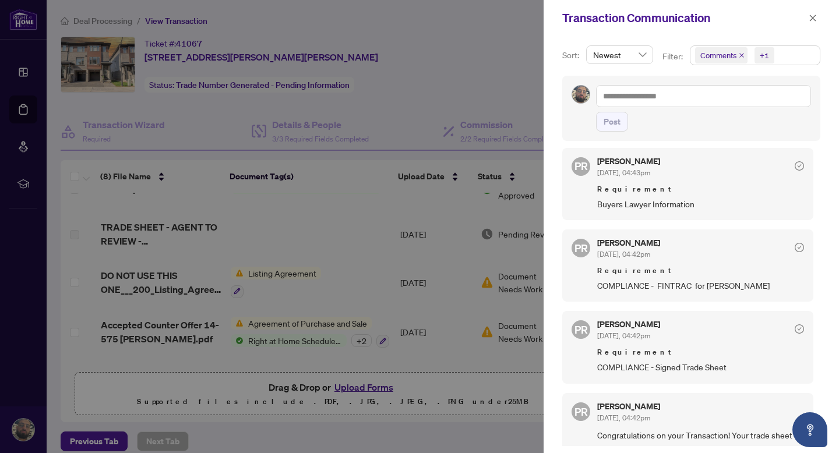
scroll to position [773, 0]
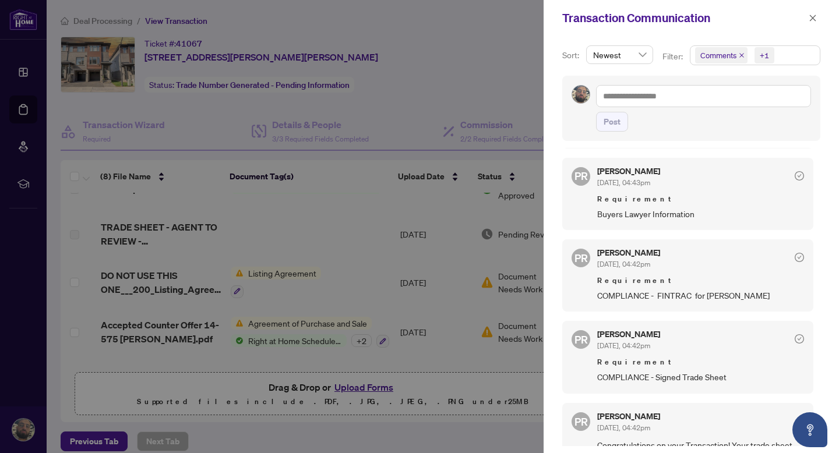
click at [416, 282] on div at bounding box center [419, 226] width 839 height 453
drag, startPoint x: 288, startPoint y: 214, endPoint x: 288, endPoint y: 125, distance: 89.2
click at [288, 125] on div at bounding box center [419, 226] width 839 height 453
click at [795, 253] on icon "check-circle" at bounding box center [799, 257] width 9 height 9
click at [797, 253] on icon "check-circle" at bounding box center [799, 257] width 9 height 9
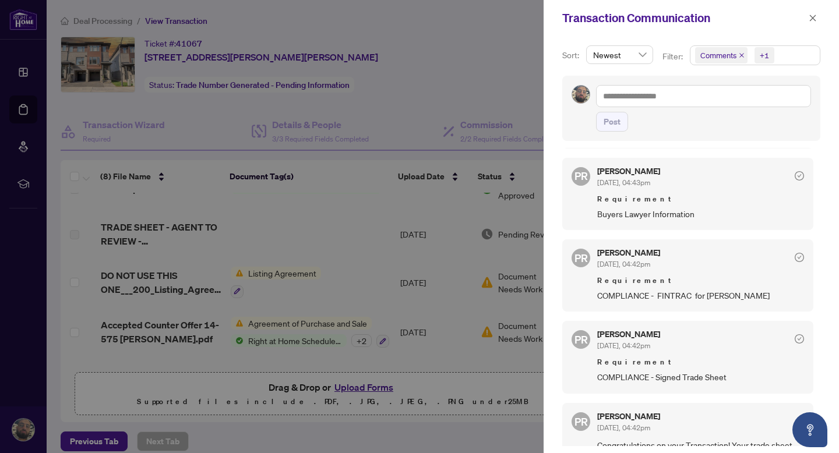
click at [516, 249] on div at bounding box center [419, 226] width 839 height 453
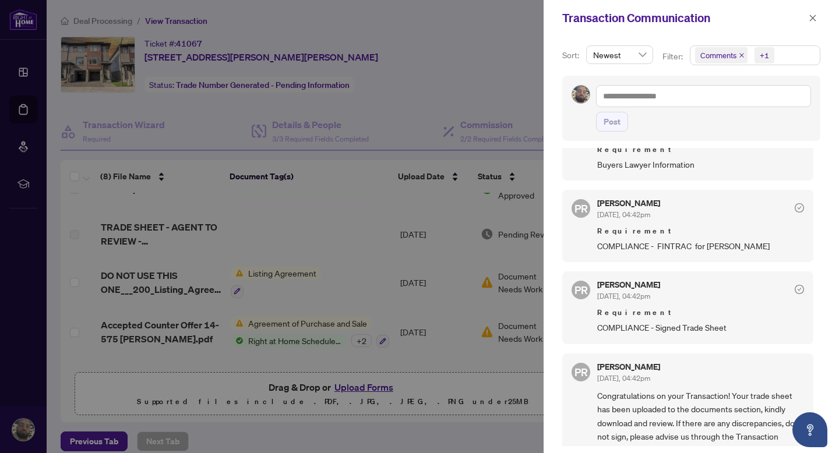
scroll to position [816, 0]
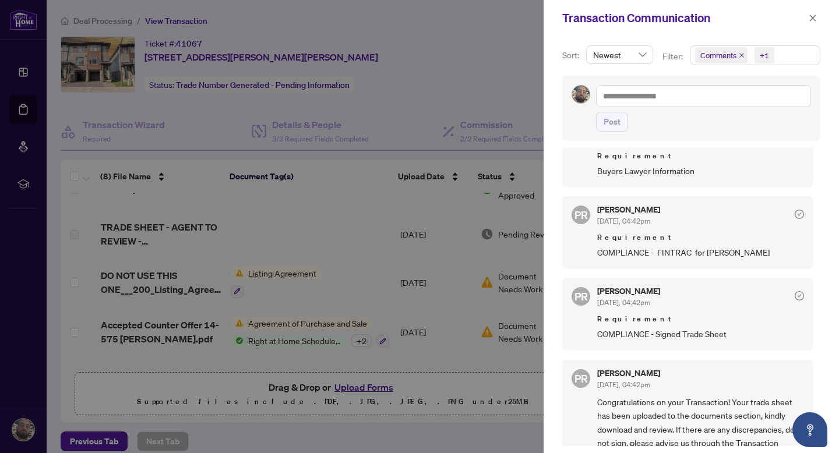
click at [412, 297] on div at bounding box center [419, 226] width 839 height 453
click at [521, 238] on div at bounding box center [419, 226] width 839 height 453
click at [808, 16] on button "button" at bounding box center [812, 18] width 15 height 14
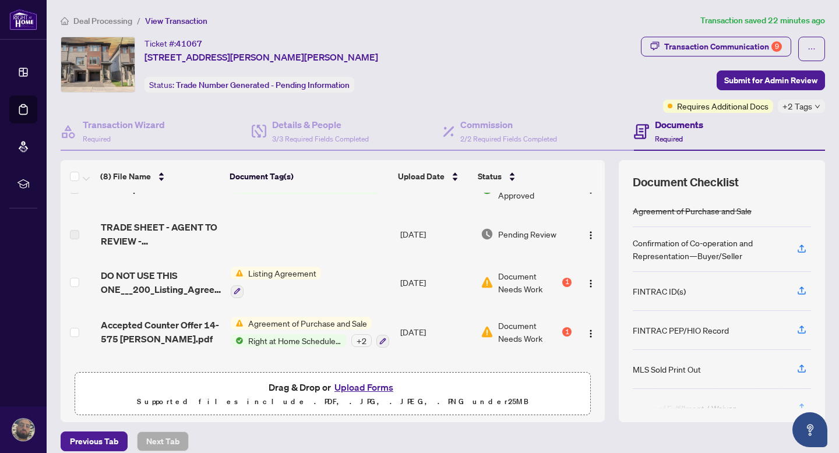
click at [293, 232] on td at bounding box center [311, 234] width 170 height 47
click at [163, 237] on span "TRADE SHEET - AGENT TO REVIEW - [PERSON_NAME].pdf" at bounding box center [161, 234] width 121 height 28
click at [517, 233] on span "Pending Review" at bounding box center [527, 234] width 58 height 13
click at [577, 233] on td at bounding box center [590, 234] width 29 height 47
click at [586, 233] on img "button" at bounding box center [590, 235] width 9 height 9
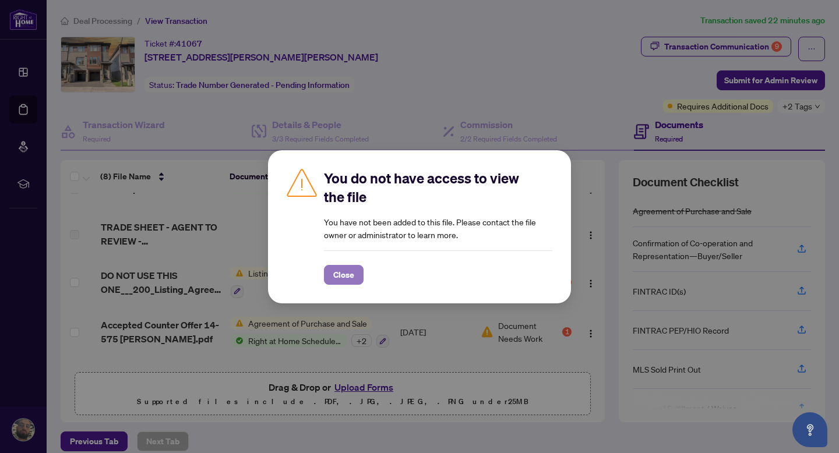
click at [350, 269] on span "Close" at bounding box center [343, 275] width 21 height 19
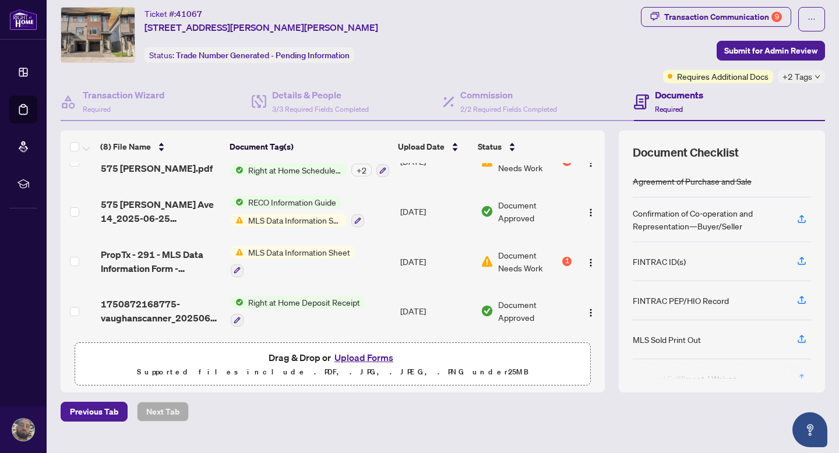
scroll to position [34, 0]
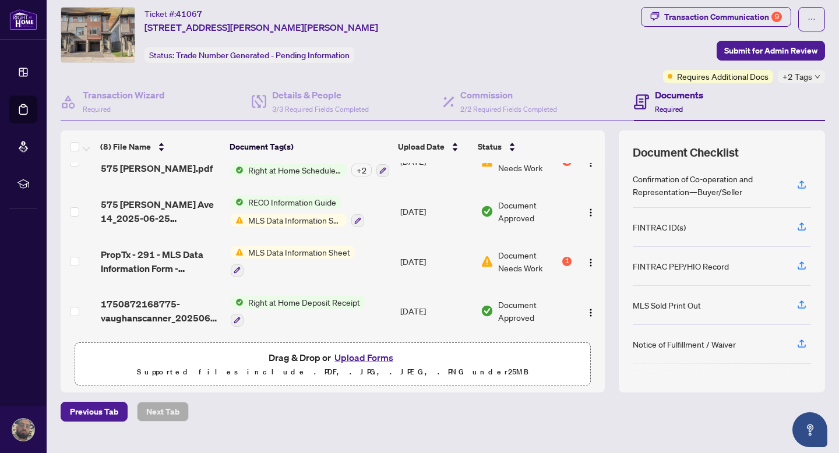
click at [668, 222] on div "FINTRAC ID(s)" at bounding box center [659, 227] width 53 height 13
click at [802, 221] on icon "button" at bounding box center [802, 226] width 10 height 10
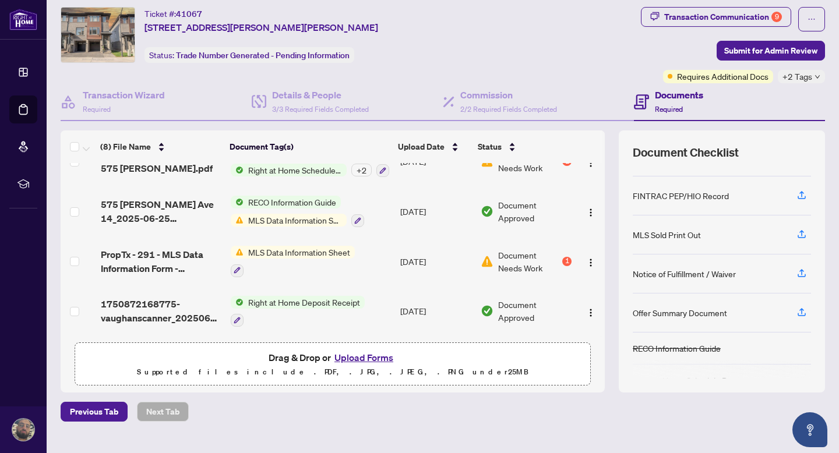
scroll to position [127, 0]
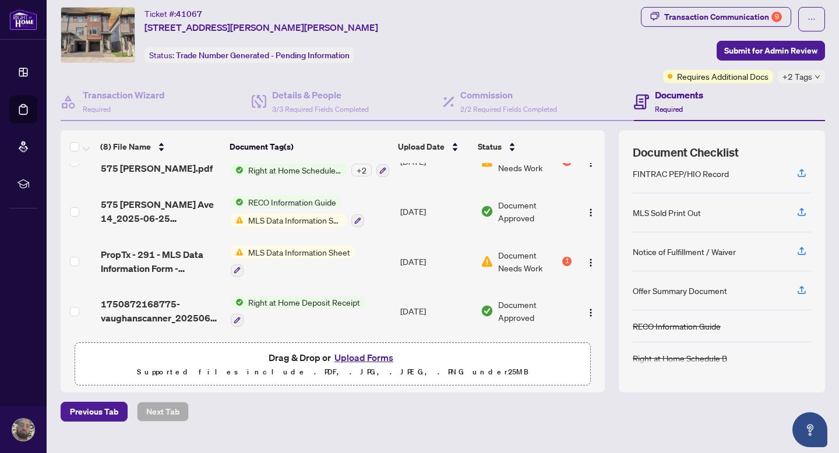
click at [670, 287] on div "Offer Summary Document" at bounding box center [680, 290] width 94 height 13
click at [797, 291] on icon "button" at bounding box center [802, 290] width 10 height 10
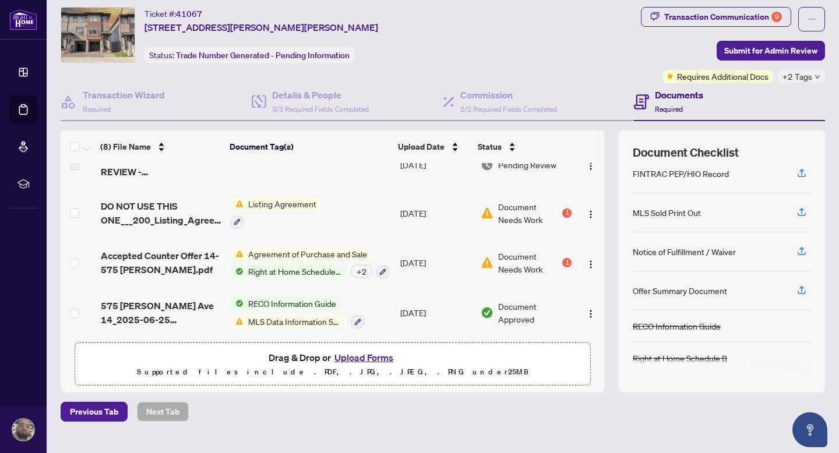
scroll to position [0, 0]
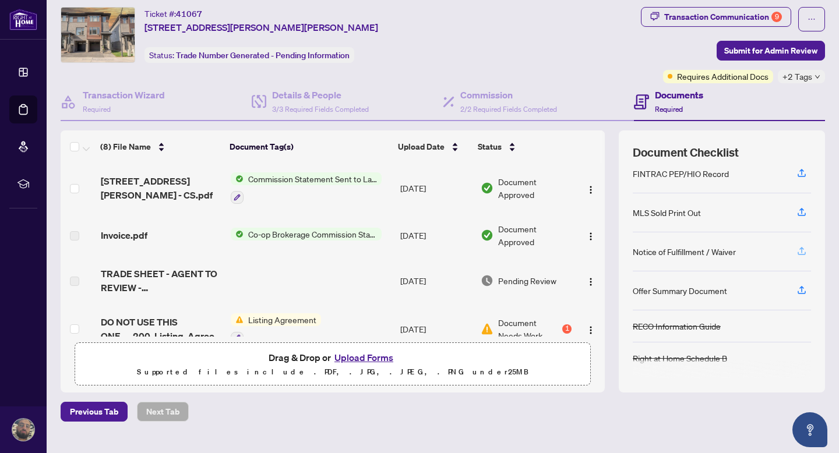
click at [805, 247] on icon "button" at bounding box center [802, 251] width 10 height 10
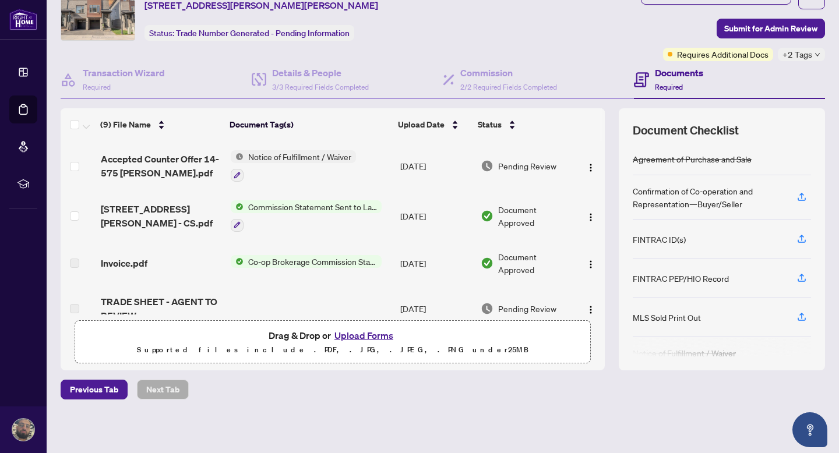
click at [415, 161] on td "[DATE]" at bounding box center [436, 166] width 80 height 50
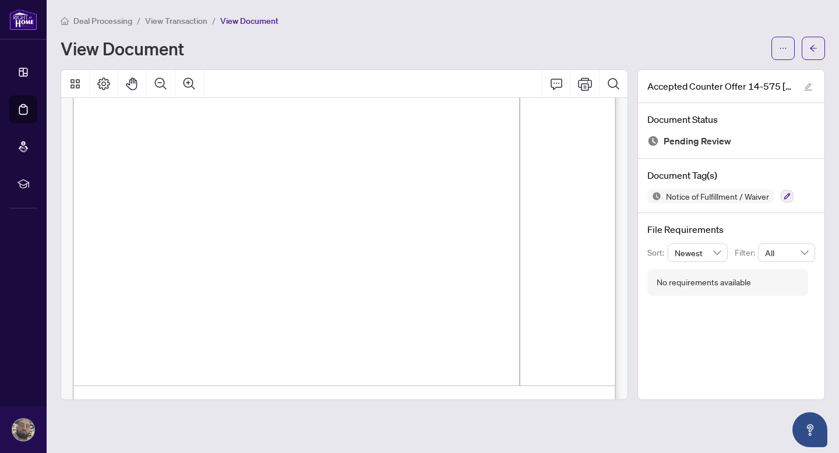
scroll to position [6910, 0]
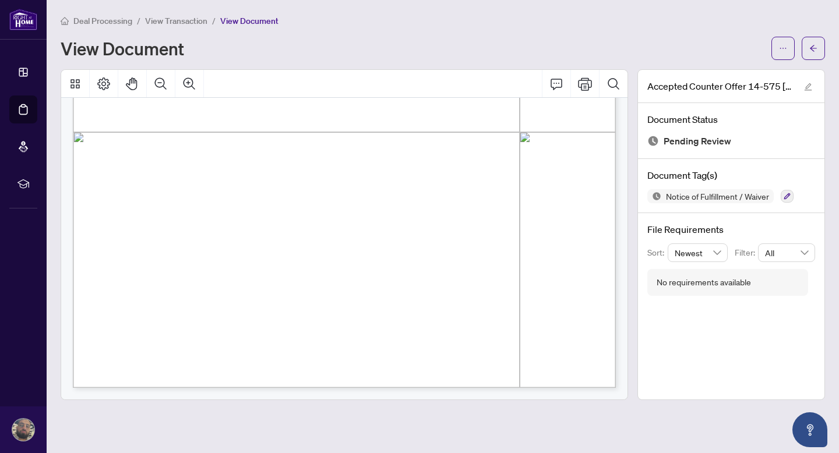
click at [176, 23] on span "View Transaction" at bounding box center [176, 21] width 62 height 10
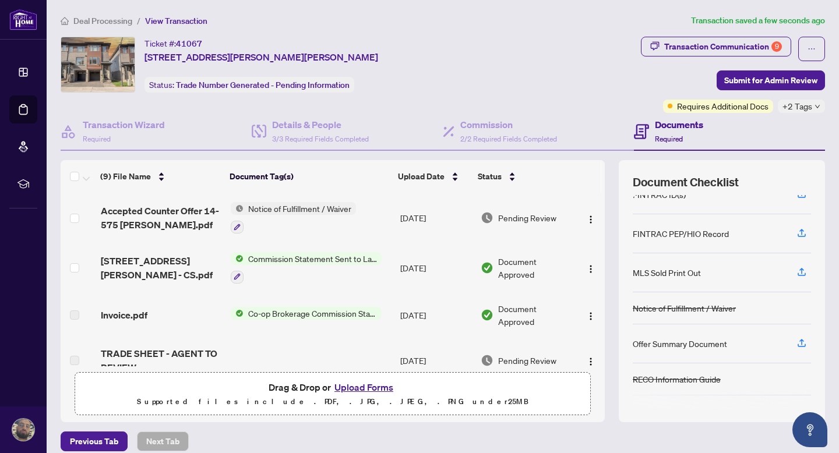
click at [662, 273] on div "MLS Sold Print Out" at bounding box center [667, 272] width 68 height 13
click at [798, 274] on icon "button" at bounding box center [802, 274] width 8 height 3
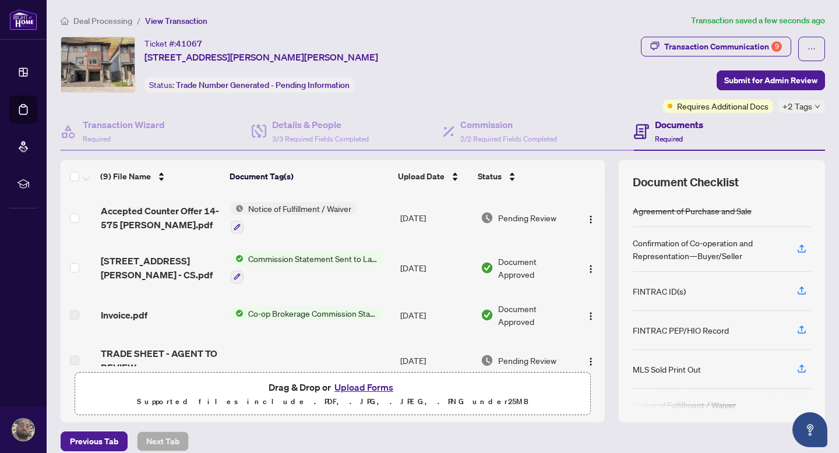
click at [723, 250] on div "Confirmation of Co-operation and Representation—Buyer/Seller" at bounding box center [708, 250] width 150 height 26
click at [512, 61] on div "Ticket #: 41067 14-575 Woodward Ave, Hamilton, Ontario L8H 0B3, Canada Status: …" at bounding box center [349, 65] width 576 height 56
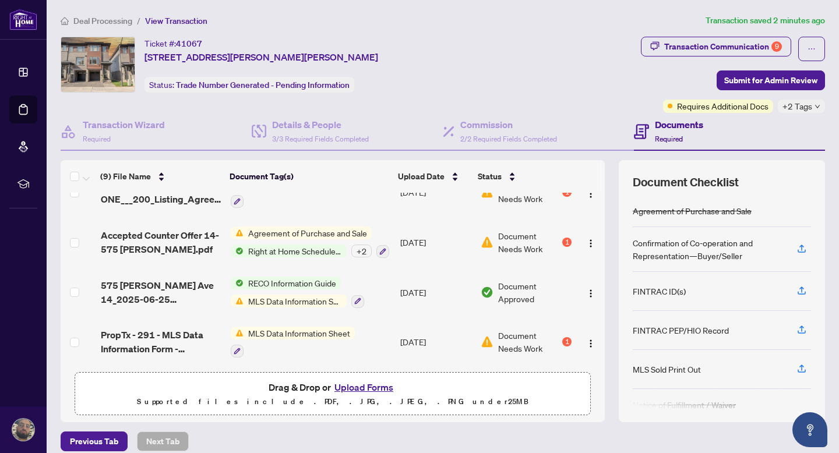
scroll to position [267, 0]
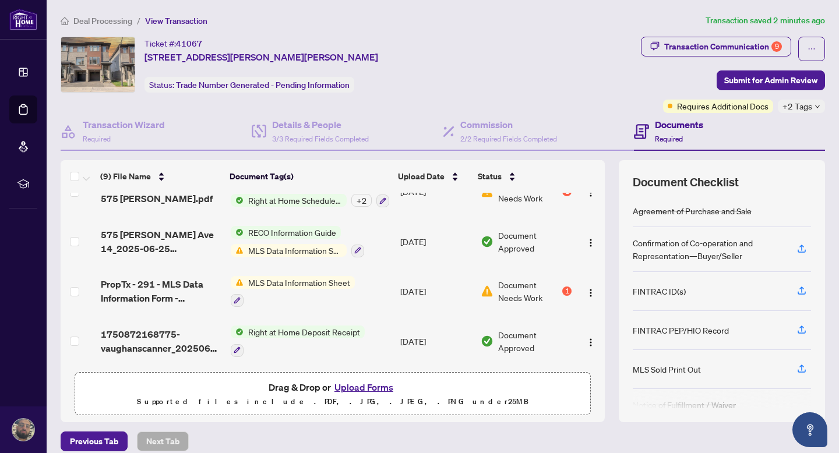
click at [457, 281] on td "[DATE]" at bounding box center [436, 292] width 80 height 50
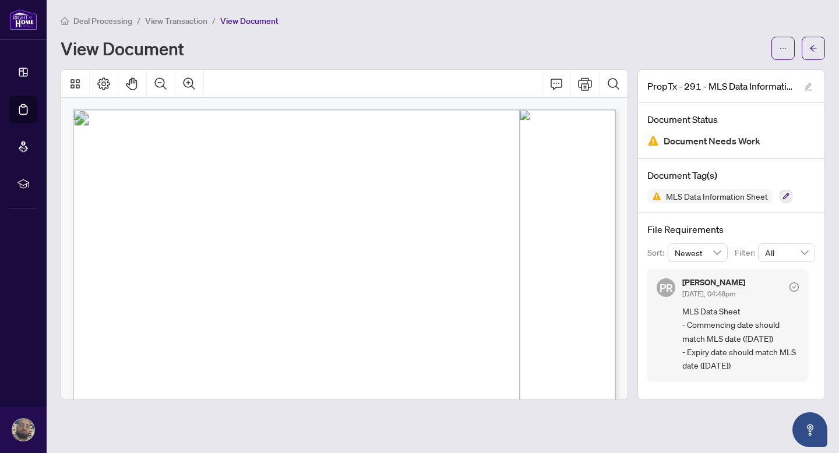
click at [115, 20] on span "Deal Processing" at bounding box center [102, 21] width 59 height 10
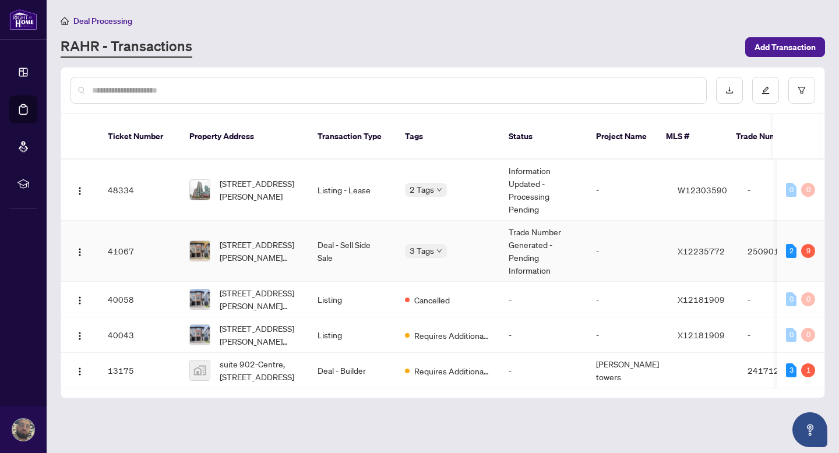
click at [309, 244] on td "Deal - Sell Side Sale" at bounding box center [351, 251] width 87 height 61
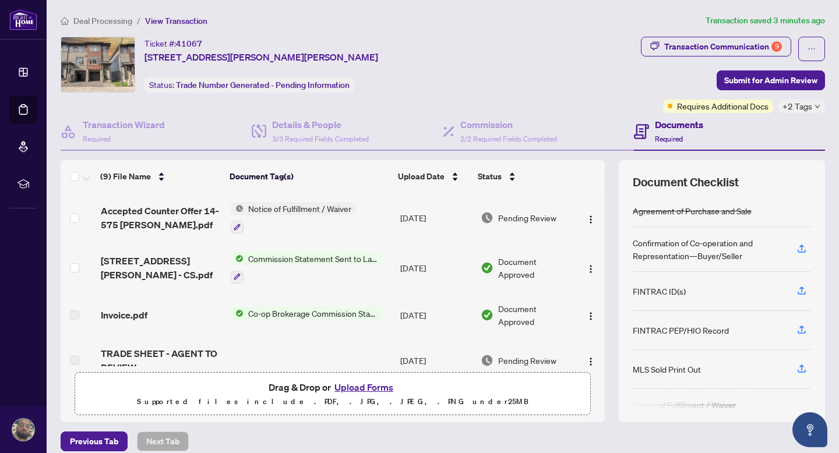
click at [652, 287] on div "FINTRAC ID(s)" at bounding box center [659, 291] width 53 height 13
